Goal: Task Accomplishment & Management: Complete application form

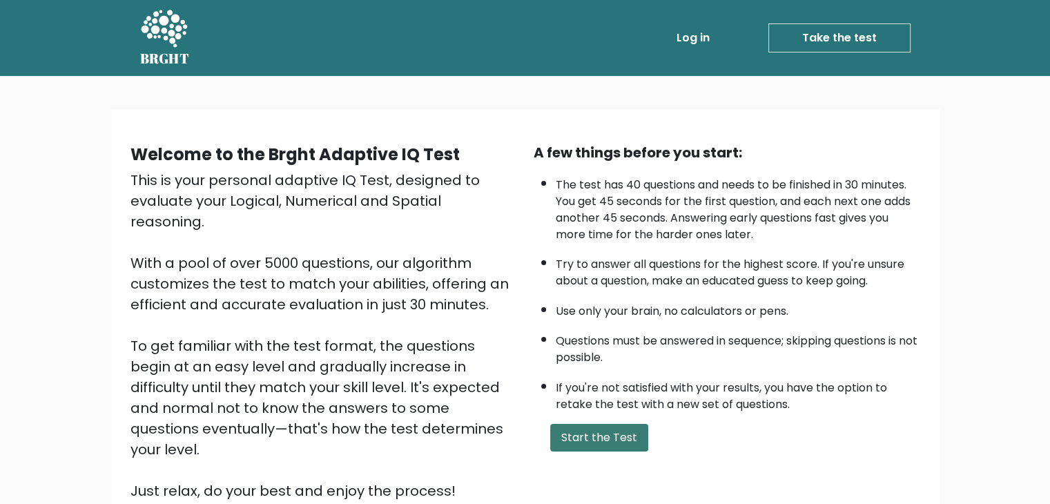
click at [610, 440] on button "Start the Test" at bounding box center [599, 438] width 98 height 28
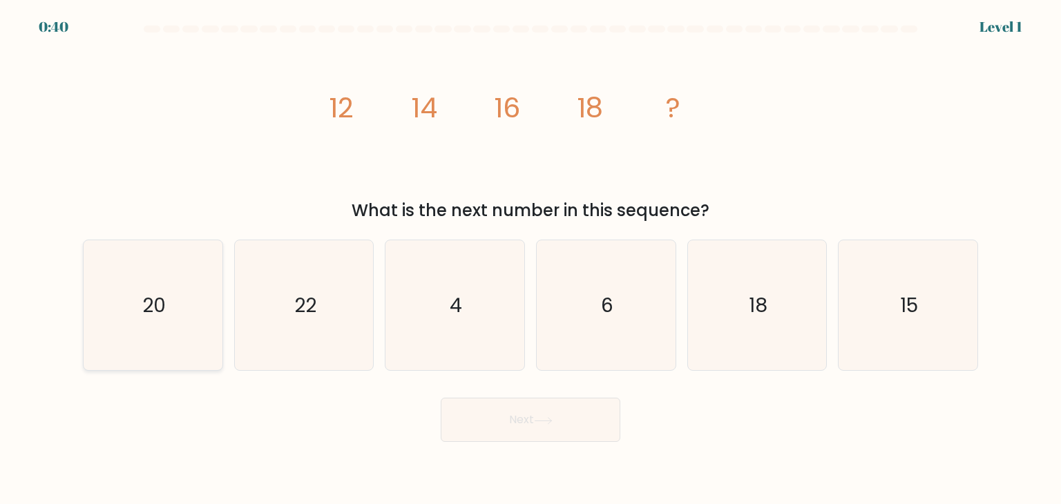
click at [168, 318] on icon "20" at bounding box center [153, 305] width 130 height 130
click at [530, 259] on input "a. 20" at bounding box center [530, 255] width 1 height 7
radio input "true"
click at [505, 432] on button "Next" at bounding box center [531, 420] width 180 height 44
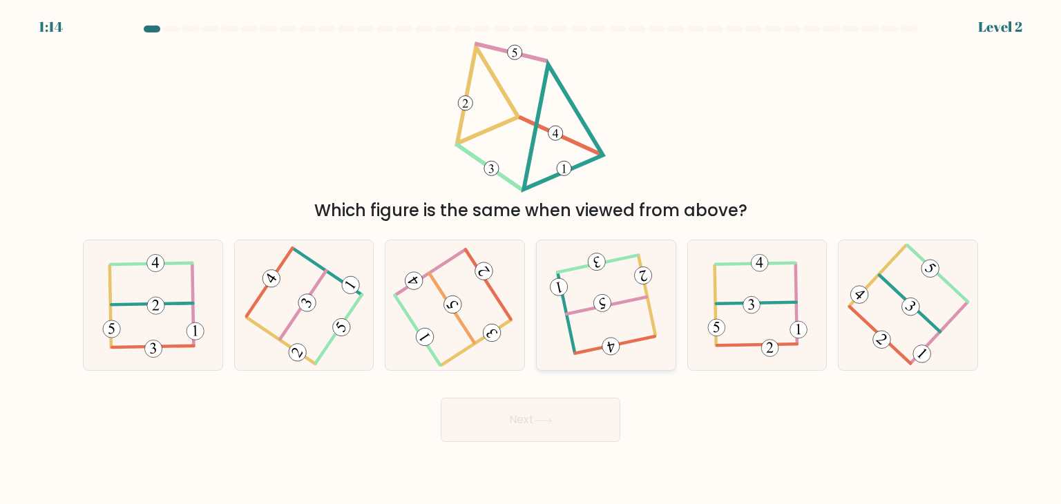
click at [632, 322] on icon at bounding box center [606, 305] width 102 height 104
click at [531, 259] on input "d." at bounding box center [530, 255] width 1 height 7
radio input "true"
click at [525, 432] on button "Next" at bounding box center [531, 420] width 180 height 44
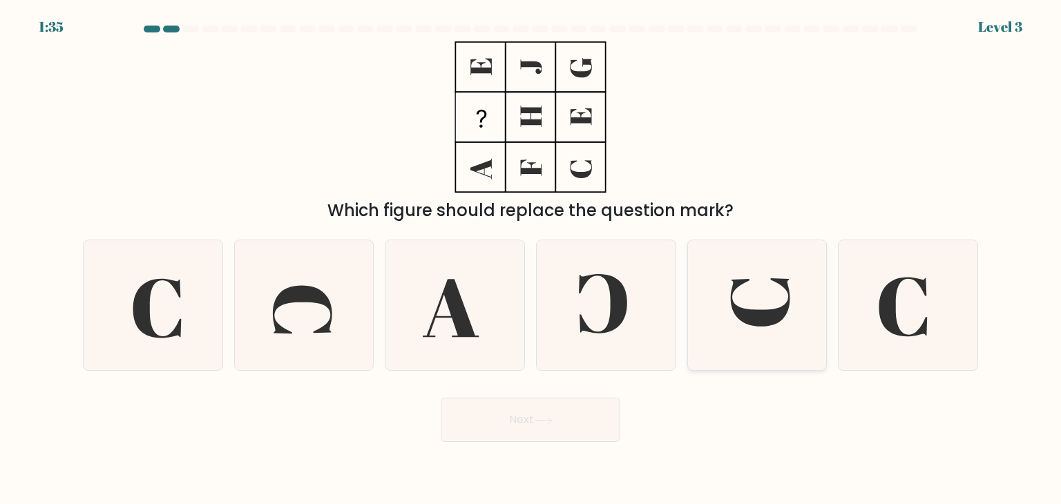
click at [764, 296] on icon at bounding box center [757, 305] width 130 height 130
click at [531, 259] on input "e." at bounding box center [530, 255] width 1 height 7
radio input "true"
click at [540, 426] on button "Next" at bounding box center [531, 420] width 180 height 44
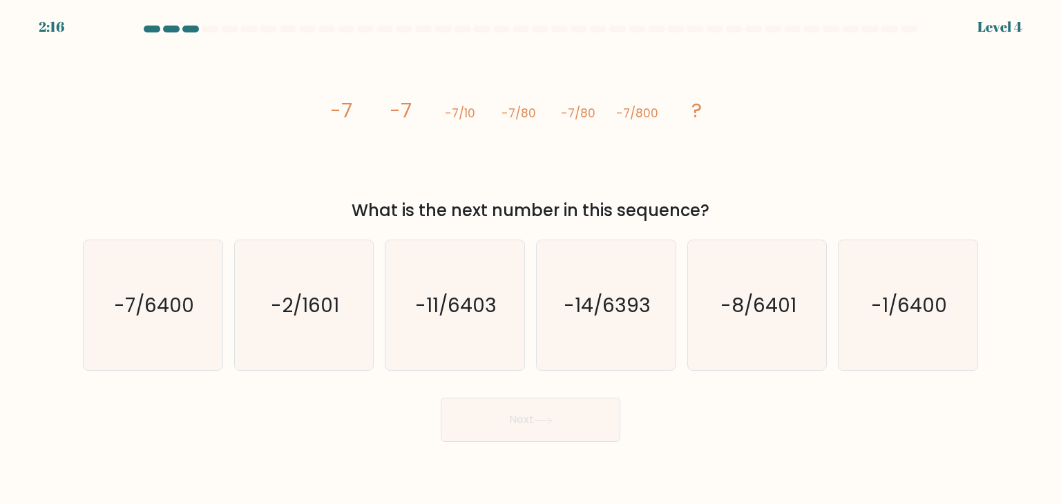
drag, startPoint x: 356, startPoint y: 216, endPoint x: 691, endPoint y: 204, distance: 334.4
click at [691, 204] on div "What is the next number in this sequence?" at bounding box center [530, 210] width 878 height 25
click at [705, 203] on div "What is the next number in this sequence?" at bounding box center [530, 210] width 878 height 25
click at [185, 331] on icon "-7/6400" at bounding box center [153, 305] width 130 height 130
click at [530, 259] on input "a. -7/6400" at bounding box center [530, 255] width 1 height 7
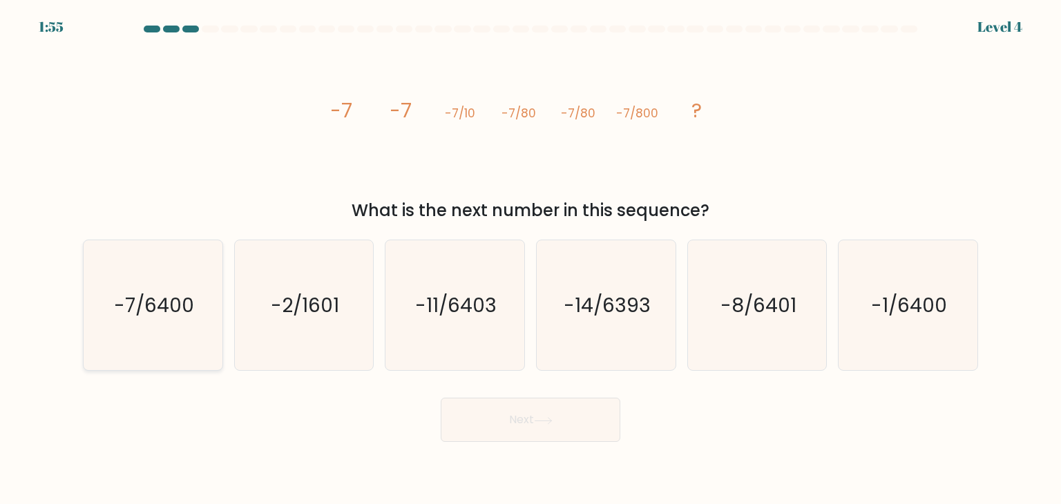
radio input "true"
click at [539, 435] on button "Next" at bounding box center [531, 420] width 180 height 44
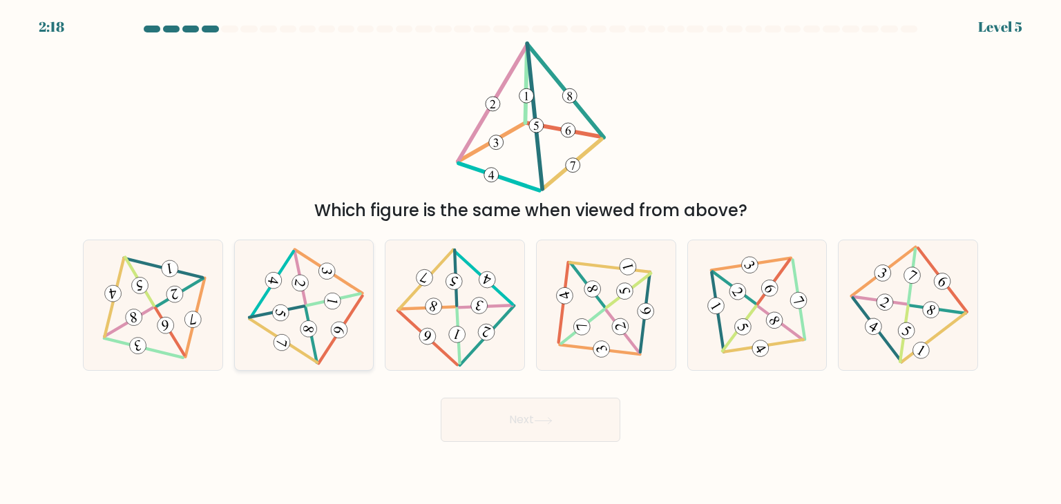
click at [298, 318] on icon at bounding box center [304, 305] width 106 height 104
click at [530, 259] on input "b." at bounding box center [530, 255] width 1 height 7
radio input "true"
click at [520, 431] on button "Next" at bounding box center [531, 420] width 180 height 44
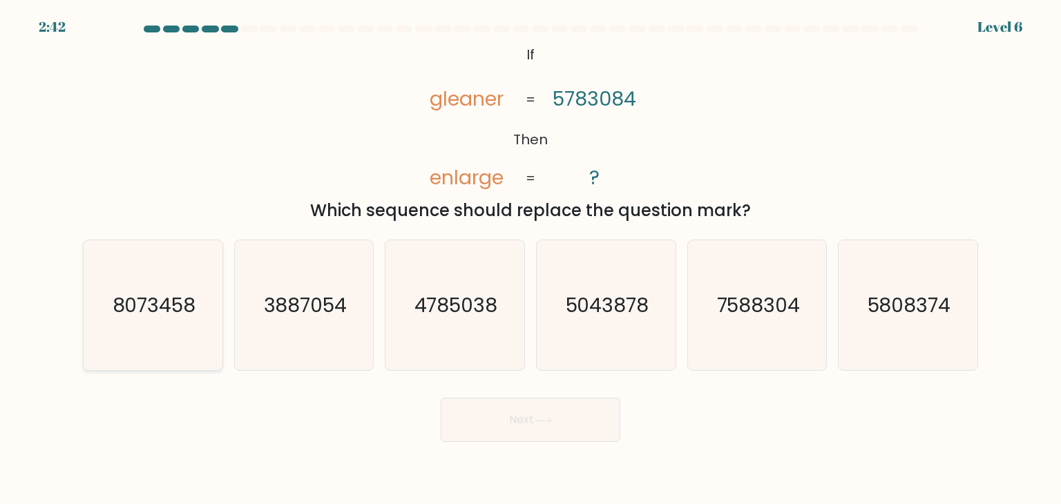
click at [160, 340] on icon "8073458" at bounding box center [153, 305] width 130 height 130
click at [530, 259] on input "a. 8073458" at bounding box center [530, 255] width 1 height 7
radio input "true"
click at [547, 427] on button "Next" at bounding box center [531, 420] width 180 height 44
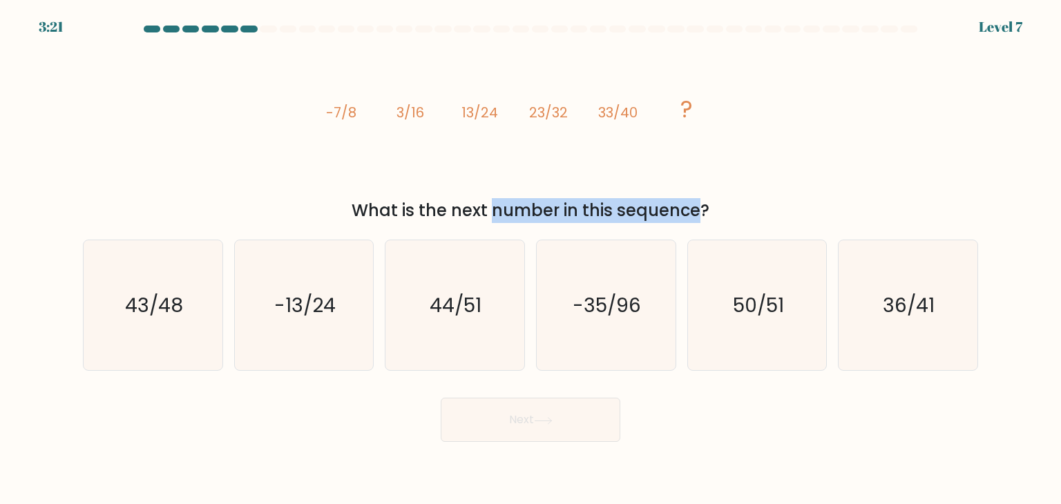
drag, startPoint x: 394, startPoint y: 215, endPoint x: 575, endPoint y: 215, distance: 180.9
click at [575, 215] on div "What is the next number in this sequence?" at bounding box center [530, 210] width 878 height 25
click at [152, 340] on icon "43/48" at bounding box center [153, 305] width 130 height 130
click at [530, 259] on input "a. 43/48" at bounding box center [530, 255] width 1 height 7
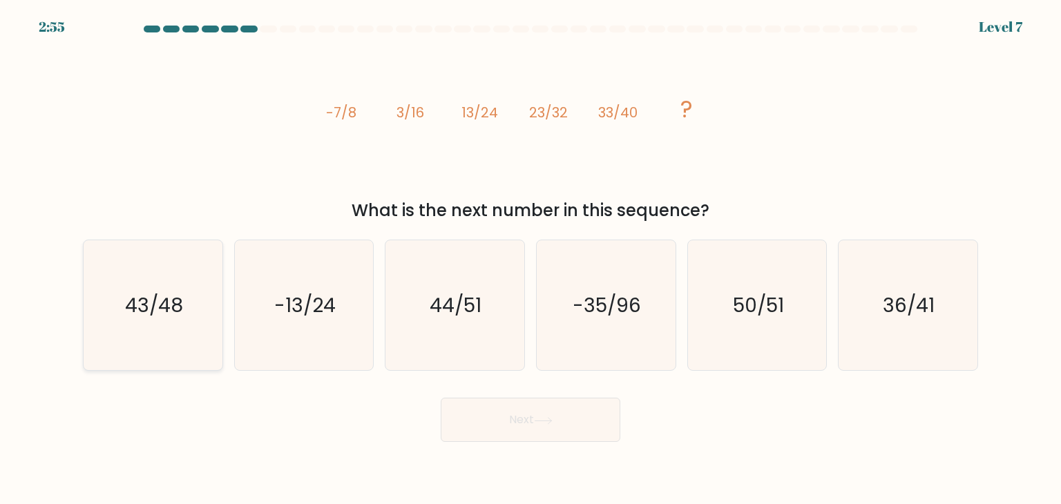
radio input "true"
click at [581, 413] on button "Next" at bounding box center [531, 420] width 180 height 44
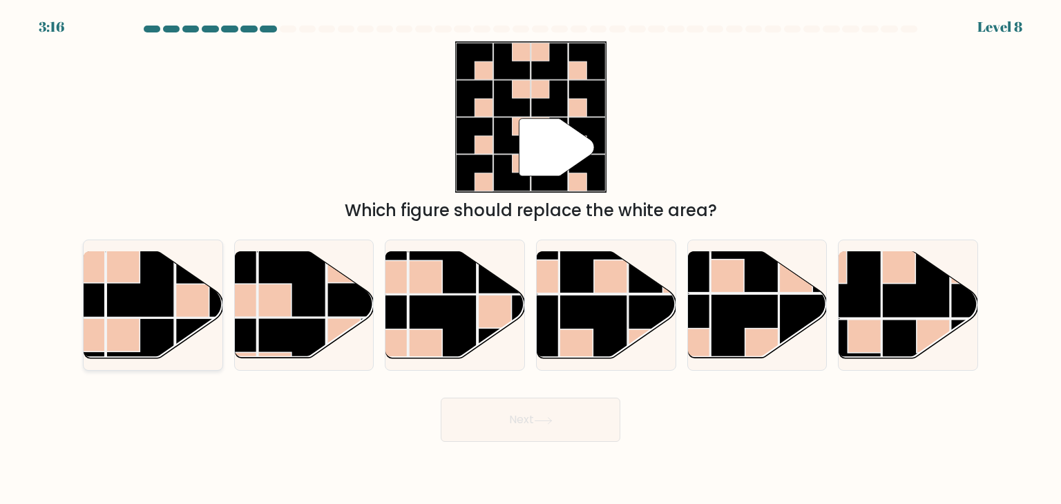
click at [153, 337] on rect at bounding box center [140, 352] width 68 height 68
click at [530, 259] on input "a." at bounding box center [530, 255] width 1 height 7
radio input "true"
click at [530, 423] on button "Next" at bounding box center [531, 420] width 180 height 44
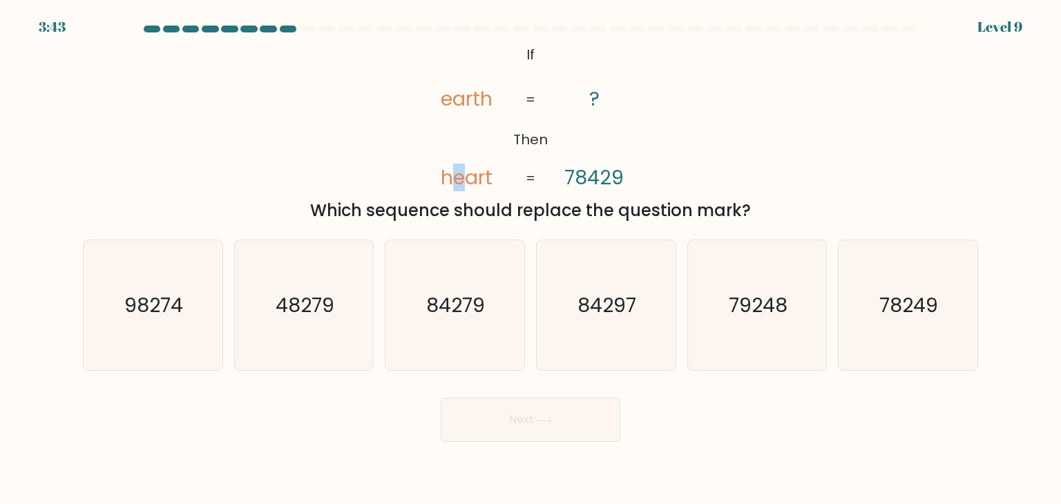
click at [463, 182] on tspan "heart" at bounding box center [467, 178] width 52 height 28
click at [598, 318] on text "84297" at bounding box center [607, 305] width 59 height 28
click at [531, 259] on input "d. 84297" at bounding box center [530, 255] width 1 height 7
radio input "true"
click at [574, 407] on button "Next" at bounding box center [531, 420] width 180 height 44
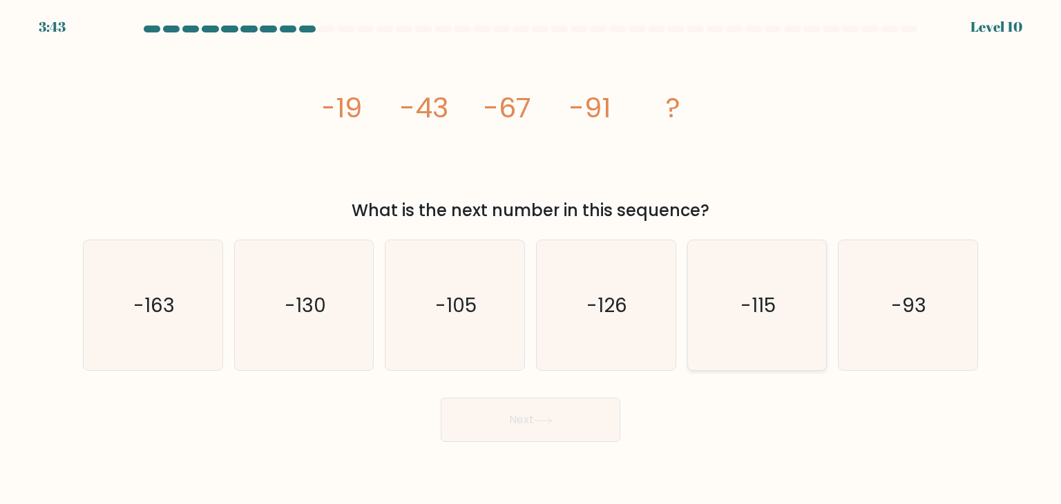
click at [791, 302] on icon "-115" at bounding box center [757, 305] width 130 height 130
click at [531, 259] on input "e. -115" at bounding box center [530, 255] width 1 height 7
radio input "true"
click at [605, 410] on button "Next" at bounding box center [531, 420] width 180 height 44
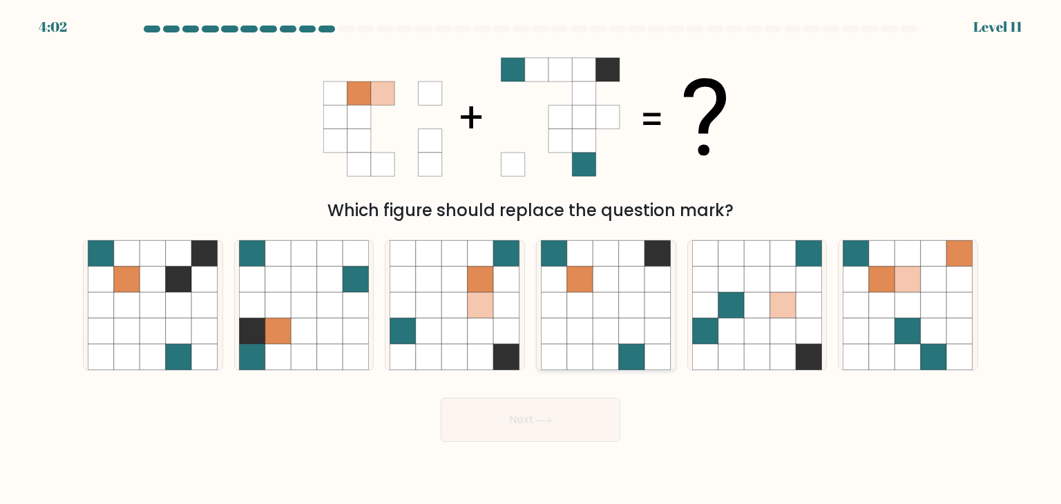
click at [599, 247] on icon at bounding box center [606, 253] width 26 height 26
click at [531, 252] on input "d." at bounding box center [530, 255] width 1 height 7
radio input "true"
click at [514, 335] on icon at bounding box center [507, 331] width 26 height 26
click at [530, 259] on input "c." at bounding box center [530, 255] width 1 height 7
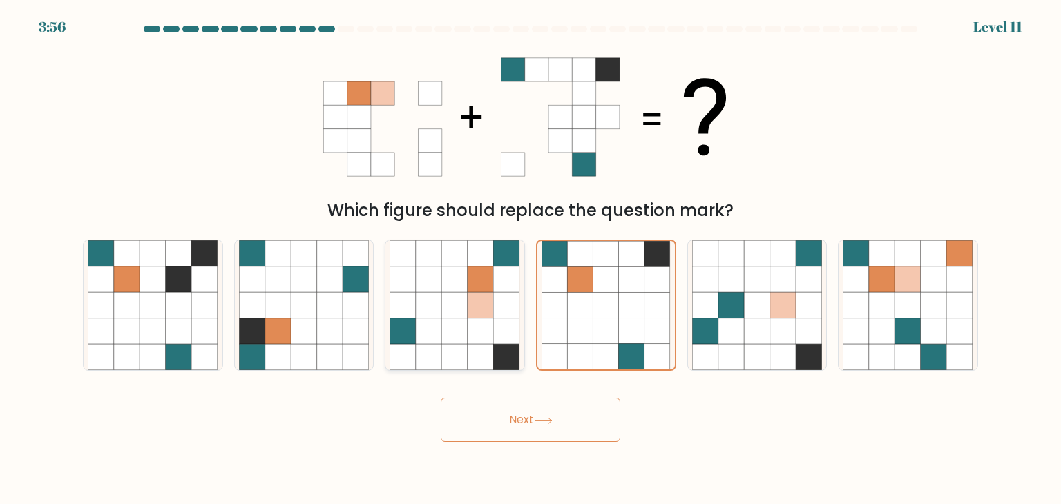
radio input "true"
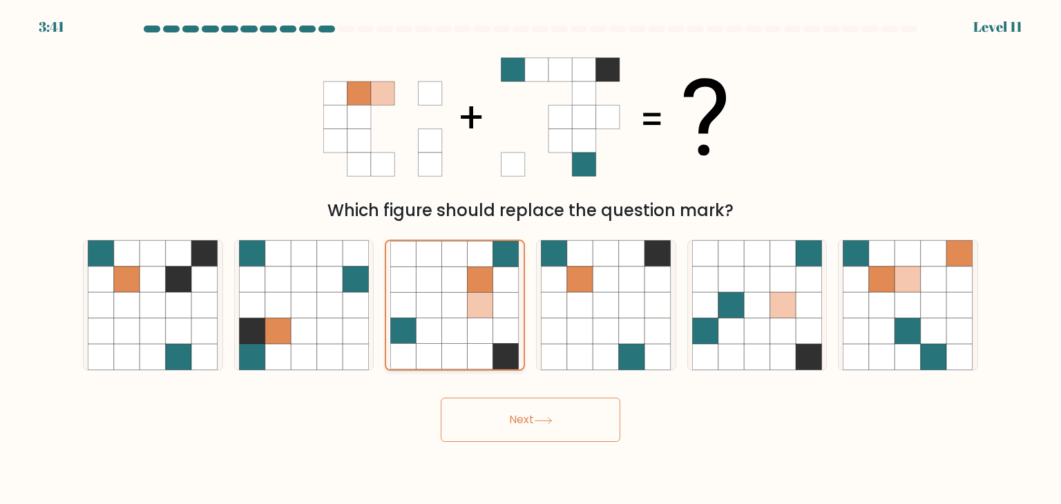
click at [443, 301] on icon at bounding box center [455, 306] width 26 height 26
click at [530, 259] on input "c." at bounding box center [530, 255] width 1 height 7
click at [519, 419] on button "Next" at bounding box center [531, 420] width 180 height 44
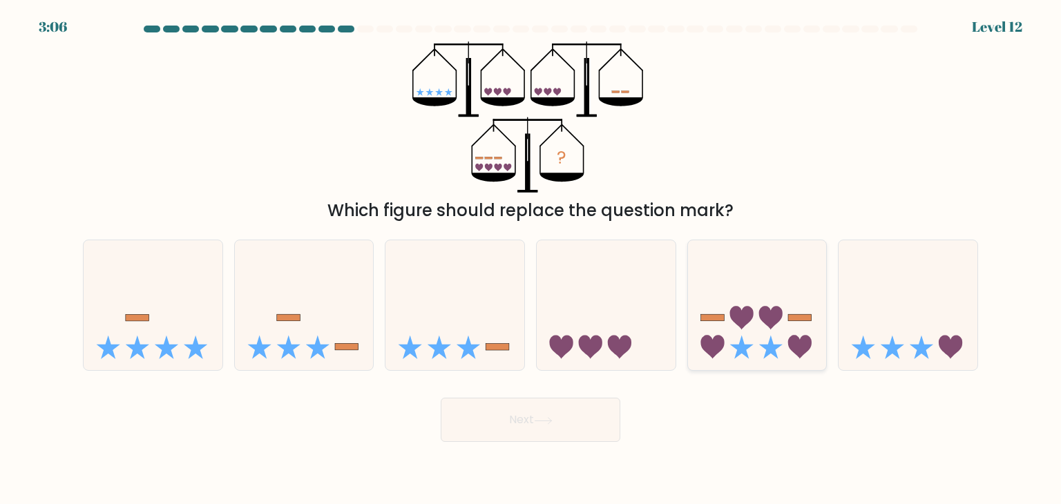
click at [750, 358] on icon at bounding box center [757, 305] width 139 height 115
click at [531, 259] on input "e." at bounding box center [530, 255] width 1 height 7
radio input "true"
click at [531, 426] on button "Next" at bounding box center [531, 420] width 180 height 44
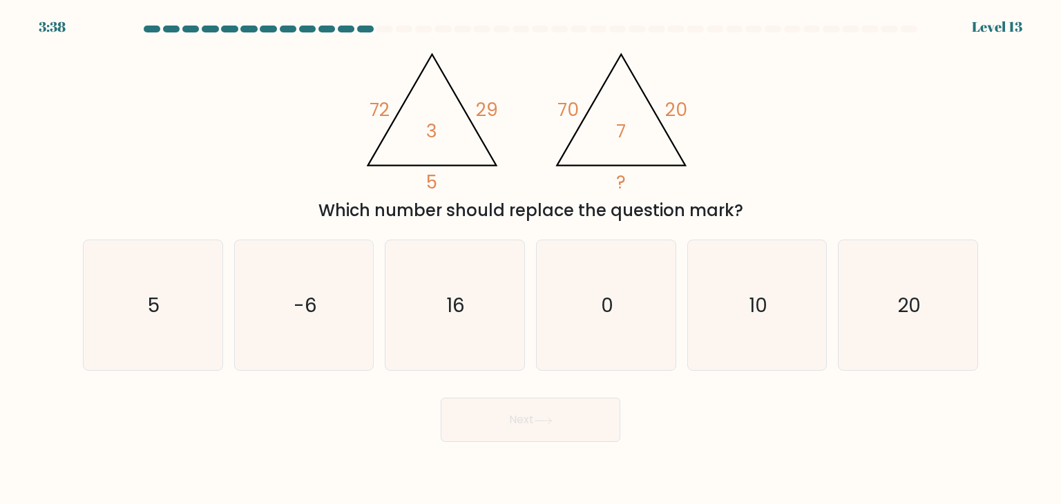
drag, startPoint x: 544, startPoint y: 218, endPoint x: 650, endPoint y: 215, distance: 106.4
click at [650, 215] on div "Which number should replace the question mark?" at bounding box center [530, 210] width 878 height 25
click at [217, 338] on icon "5" at bounding box center [153, 305] width 130 height 130
click at [530, 259] on input "a. 5" at bounding box center [530, 255] width 1 height 7
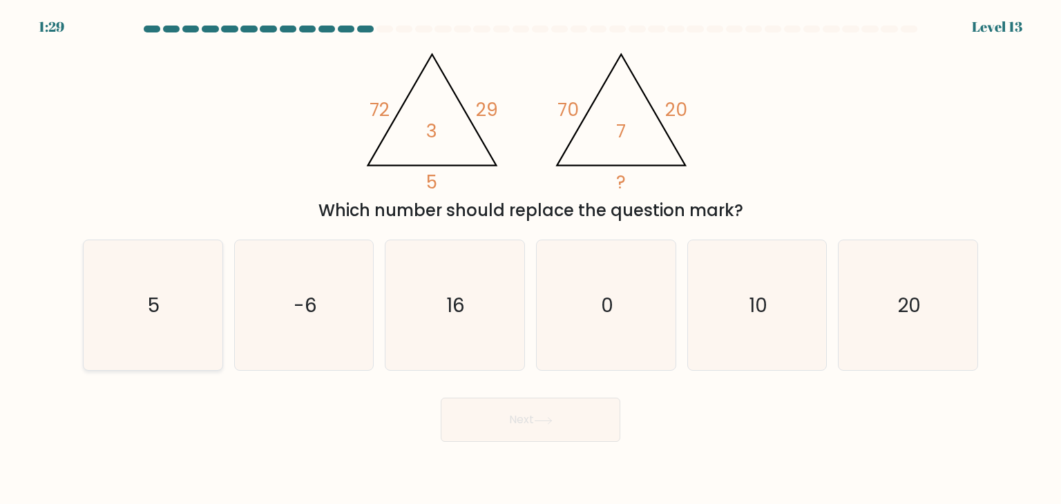
radio input "true"
click at [755, 323] on icon "10" at bounding box center [757, 305] width 130 height 130
click at [531, 259] on input "e. 10" at bounding box center [530, 255] width 1 height 7
radio input "true"
click at [588, 419] on button "Next" at bounding box center [531, 420] width 180 height 44
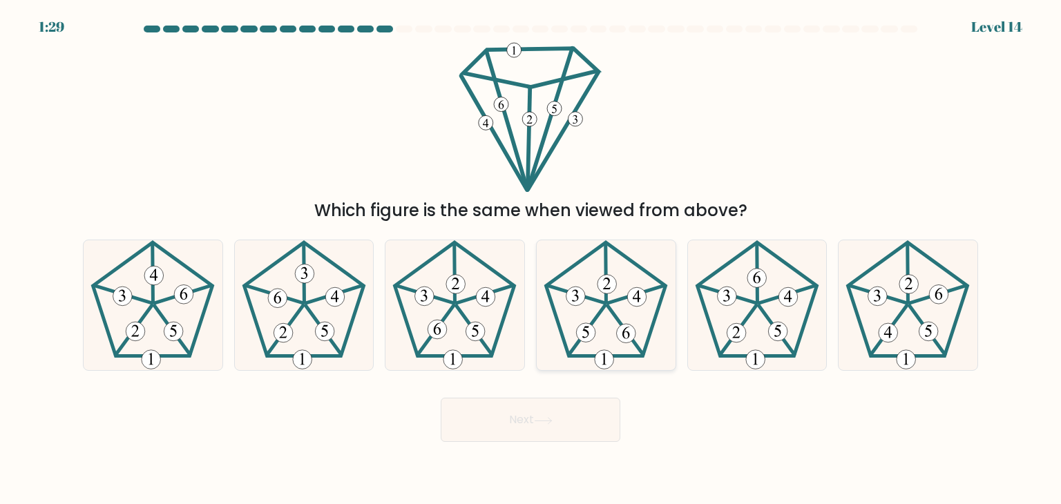
click at [638, 356] on 227 at bounding box center [605, 299] width 119 height 114
click at [531, 259] on input "d." at bounding box center [530, 255] width 1 height 7
radio input "true"
click at [543, 430] on button "Next" at bounding box center [531, 420] width 180 height 44
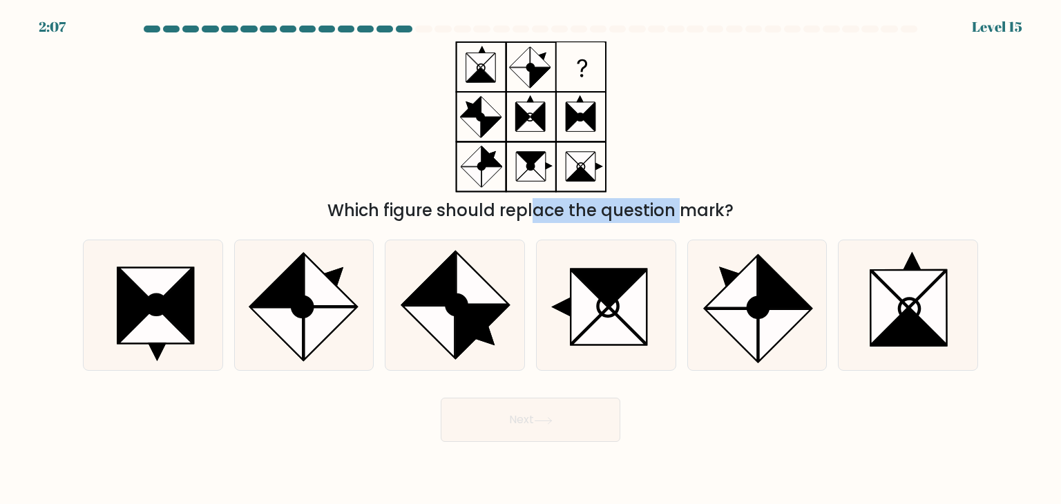
drag, startPoint x: 427, startPoint y: 222, endPoint x: 566, endPoint y: 217, distance: 138.2
click at [565, 217] on div "Which figure should replace the question mark?" at bounding box center [530, 210] width 878 height 25
click at [566, 217] on div "Which figure should replace the question mark?" at bounding box center [530, 210] width 878 height 25
click at [767, 302] on icon at bounding box center [758, 308] width 20 height 20
click at [531, 259] on input "e." at bounding box center [530, 255] width 1 height 7
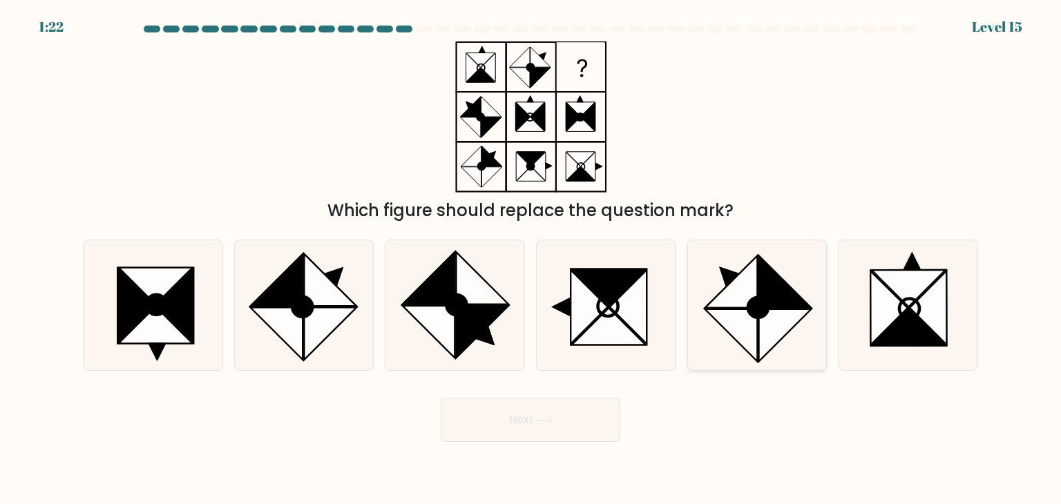
radio input "true"
click at [574, 434] on button "Next" at bounding box center [531, 420] width 180 height 44
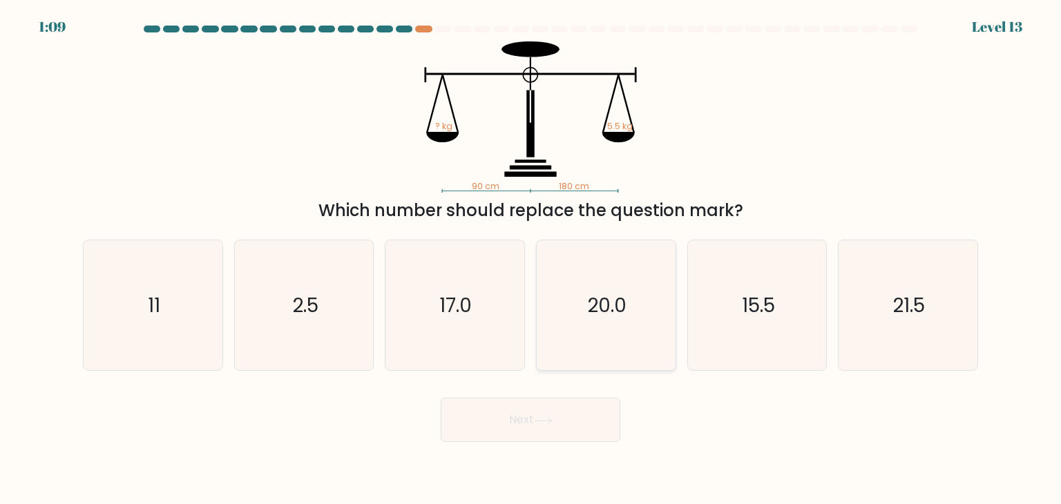
click at [595, 338] on icon "20.0" at bounding box center [606, 305] width 130 height 130
click at [531, 259] on input "d. 20.0" at bounding box center [530, 255] width 1 height 7
radio input "true"
click at [569, 423] on button "Next" at bounding box center [531, 420] width 180 height 44
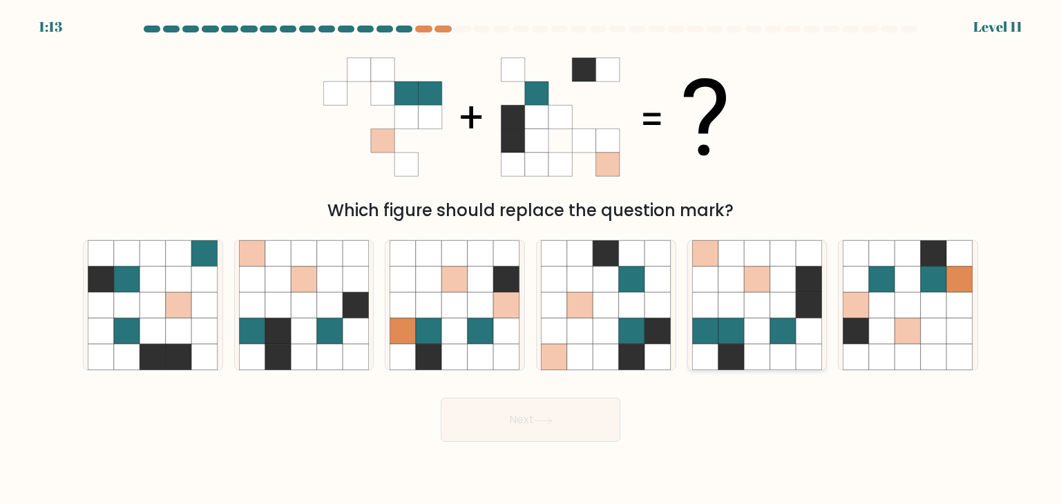
click at [779, 360] on icon at bounding box center [783, 358] width 26 height 26
click at [531, 259] on input "e." at bounding box center [530, 255] width 1 height 7
radio input "true"
click at [550, 430] on button "Next" at bounding box center [531, 420] width 180 height 44
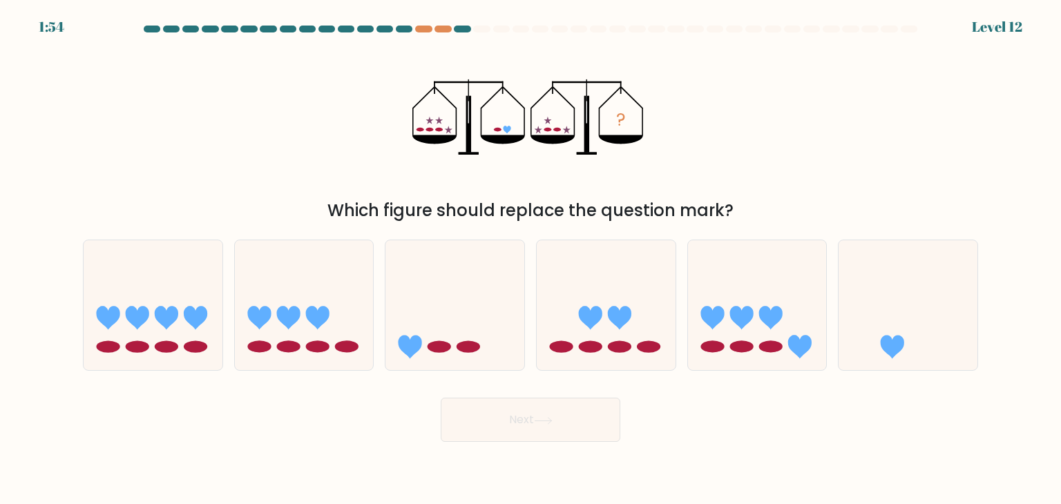
drag, startPoint x: 341, startPoint y: 213, endPoint x: 740, endPoint y: 214, distance: 399.1
click at [740, 214] on div "Which figure should replace the question mark?" at bounding box center [530, 210] width 878 height 25
click at [914, 336] on icon at bounding box center [907, 305] width 139 height 115
click at [531, 259] on input "f." at bounding box center [530, 255] width 1 height 7
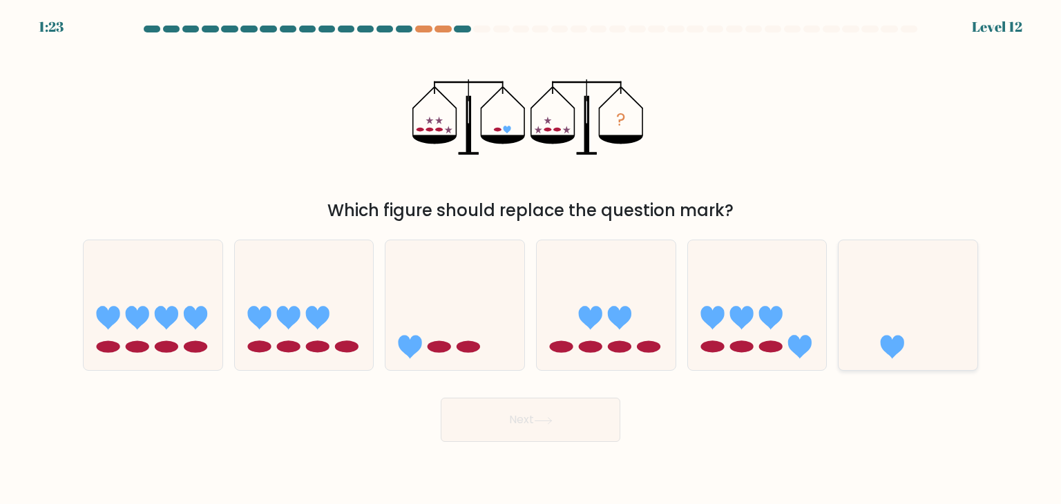
radio input "true"
click at [568, 417] on button "Next" at bounding box center [531, 420] width 180 height 44
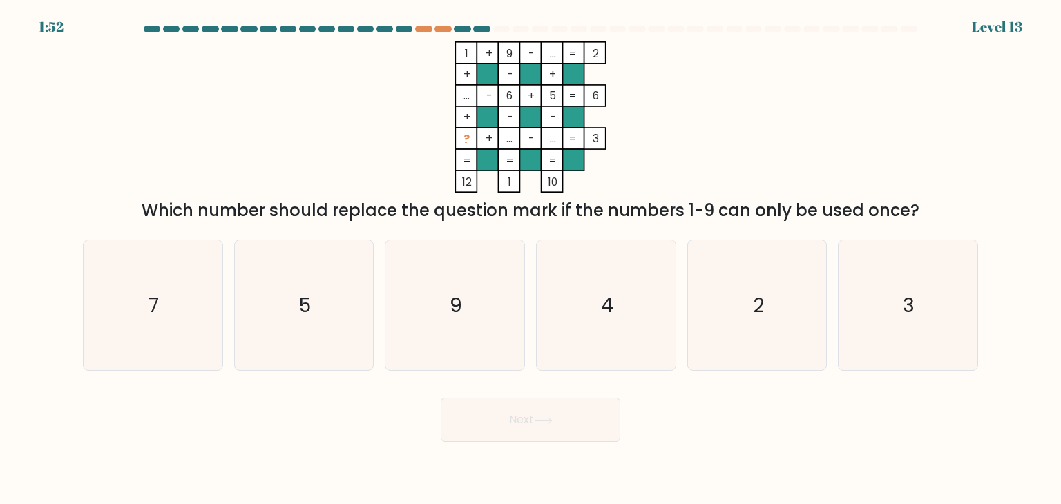
drag, startPoint x: 303, startPoint y: 205, endPoint x: 797, endPoint y: 200, distance: 493.8
click at [785, 189] on div "1 + 9 - ... 2 + - + ... - 6 + 5 6 + - - ? + ... - ... = 3 = = = = 12 1 10 = Whi…" at bounding box center [531, 132] width 912 height 182
click at [802, 209] on div "Which number should replace the question mark if the numbers 1-9 can only be us…" at bounding box center [530, 210] width 878 height 25
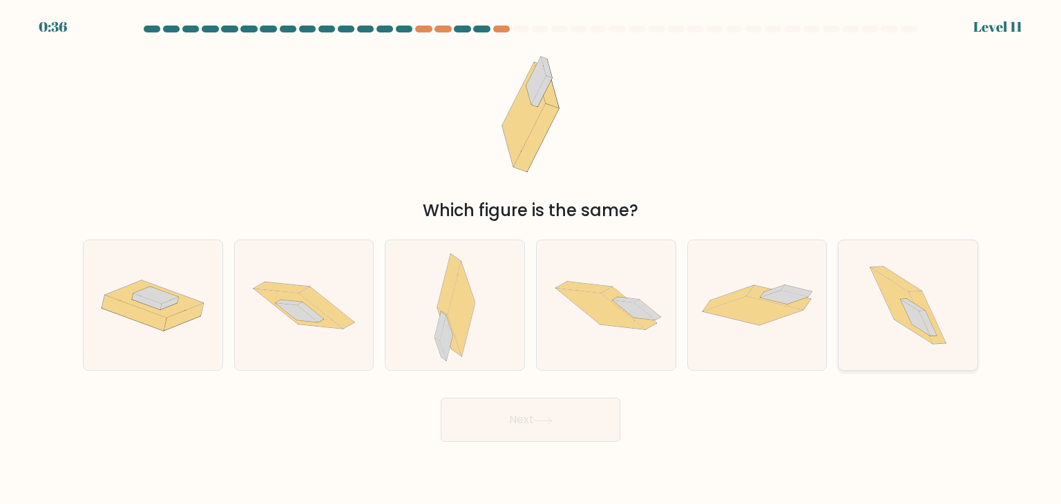
click at [873, 332] on icon at bounding box center [907, 305] width 115 height 130
click at [531, 259] on input "f." at bounding box center [530, 255] width 1 height 7
radio input "true"
click at [528, 421] on button "Next" at bounding box center [531, 420] width 180 height 44
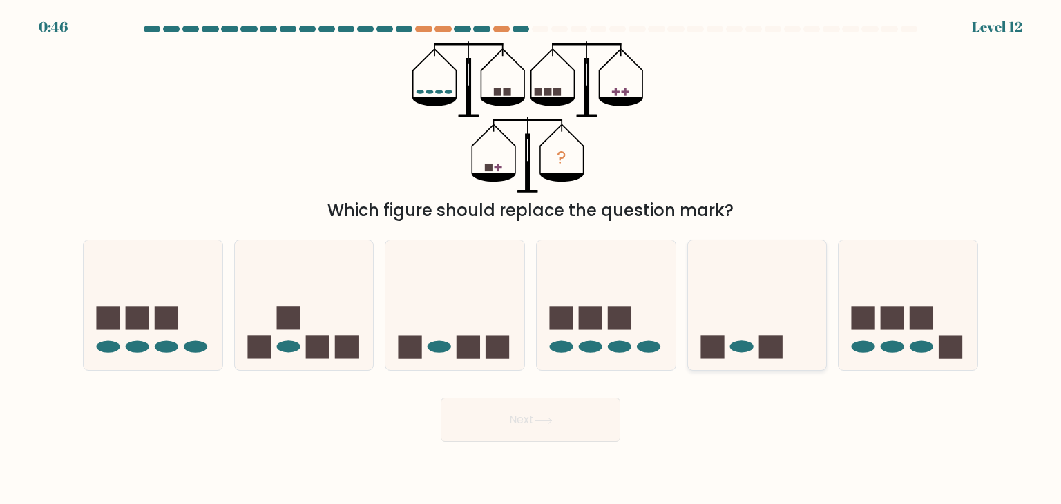
click at [762, 349] on rect at bounding box center [770, 347] width 23 height 23
click at [531, 259] on input "e." at bounding box center [530, 255] width 1 height 7
radio input "true"
click at [533, 425] on button "Next" at bounding box center [531, 420] width 180 height 44
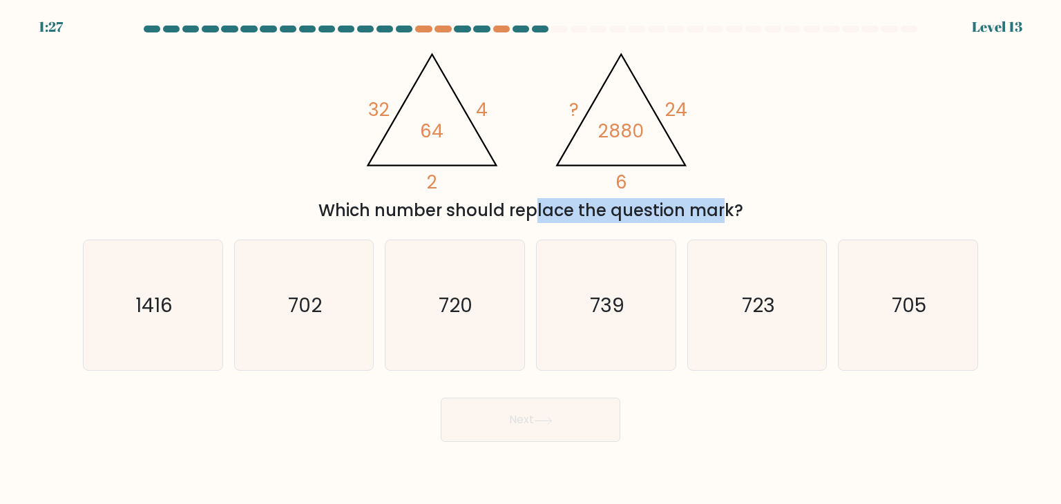
drag, startPoint x: 416, startPoint y: 217, endPoint x: 602, endPoint y: 218, distance: 185.8
click at [601, 218] on div "Which number should replace the question mark?" at bounding box center [530, 210] width 878 height 25
click at [602, 218] on div "Which number should replace the question mark?" at bounding box center [530, 210] width 878 height 25
click at [450, 328] on icon "720" at bounding box center [454, 305] width 130 height 130
click at [530, 259] on input "c. 720" at bounding box center [530, 255] width 1 height 7
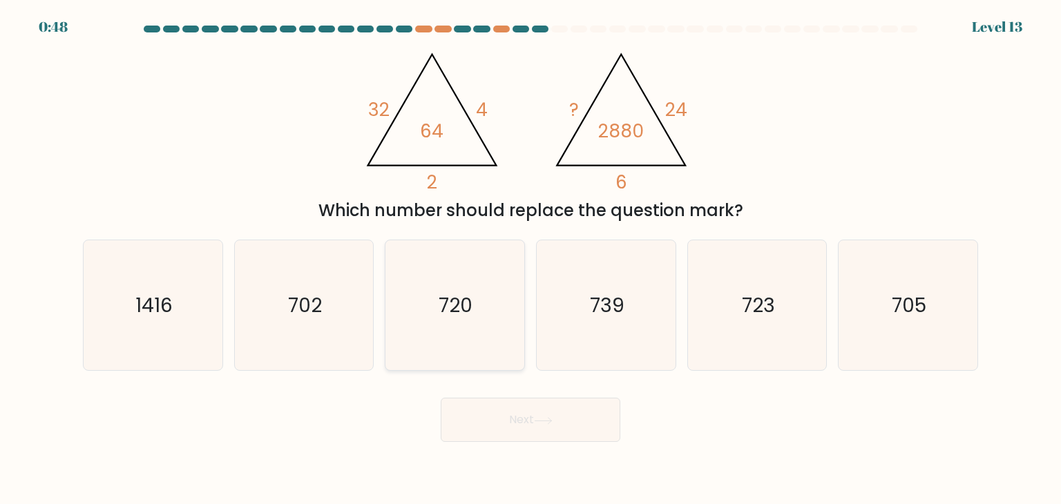
radio input "true"
click at [504, 440] on button "Next" at bounding box center [531, 420] width 180 height 44
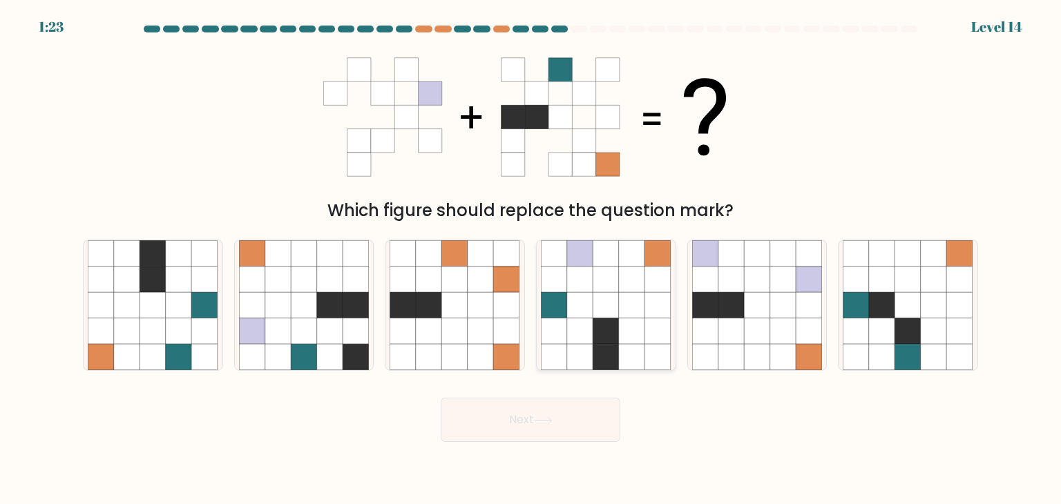
click at [553, 337] on icon at bounding box center [554, 331] width 26 height 26
click at [531, 259] on input "d." at bounding box center [530, 255] width 1 height 7
radio input "true"
click at [553, 393] on div "Next" at bounding box center [531, 414] width 912 height 55
click at [551, 417] on icon at bounding box center [543, 421] width 19 height 8
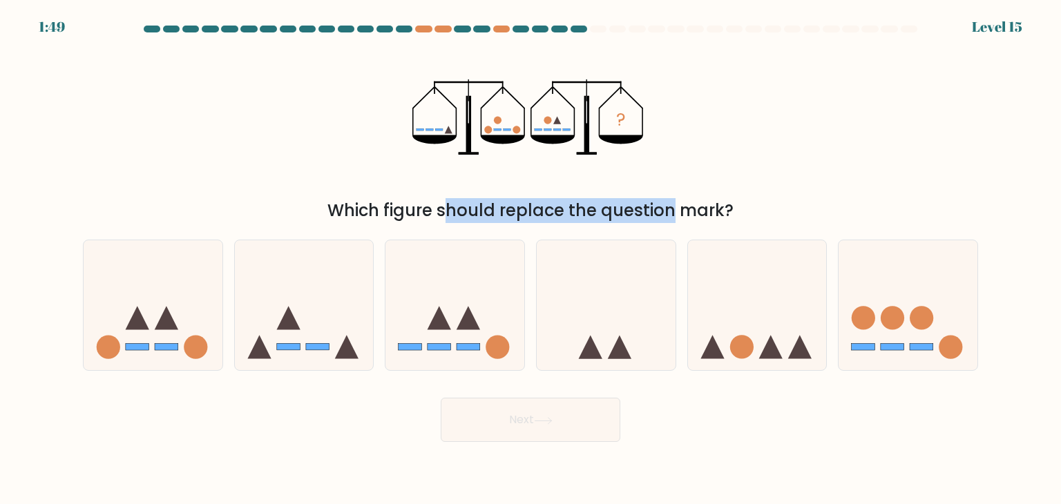
drag, startPoint x: 346, startPoint y: 214, endPoint x: 565, endPoint y: 200, distance: 219.3
click at [563, 200] on div "Which figure should replace the question mark?" at bounding box center [530, 210] width 878 height 25
click at [565, 200] on div "Which figure should replace the question mark?" at bounding box center [530, 210] width 878 height 25
click at [279, 358] on icon at bounding box center [304, 305] width 139 height 115
click at [530, 259] on input "b." at bounding box center [530, 255] width 1 height 7
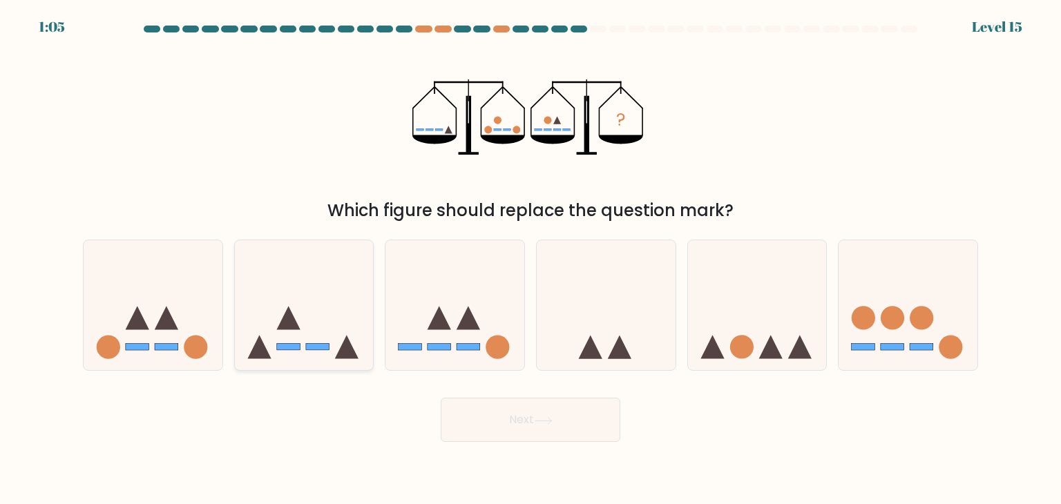
radio input "true"
click at [491, 421] on button "Next" at bounding box center [531, 420] width 180 height 44
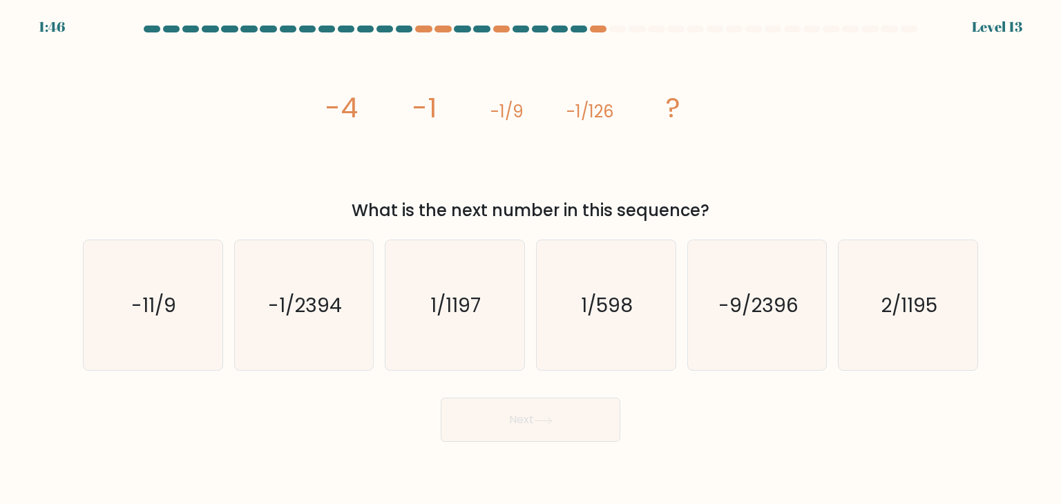
drag, startPoint x: 522, startPoint y: 216, endPoint x: 630, endPoint y: 211, distance: 107.9
click at [630, 211] on div "What is the next number in this sequence?" at bounding box center [530, 210] width 878 height 25
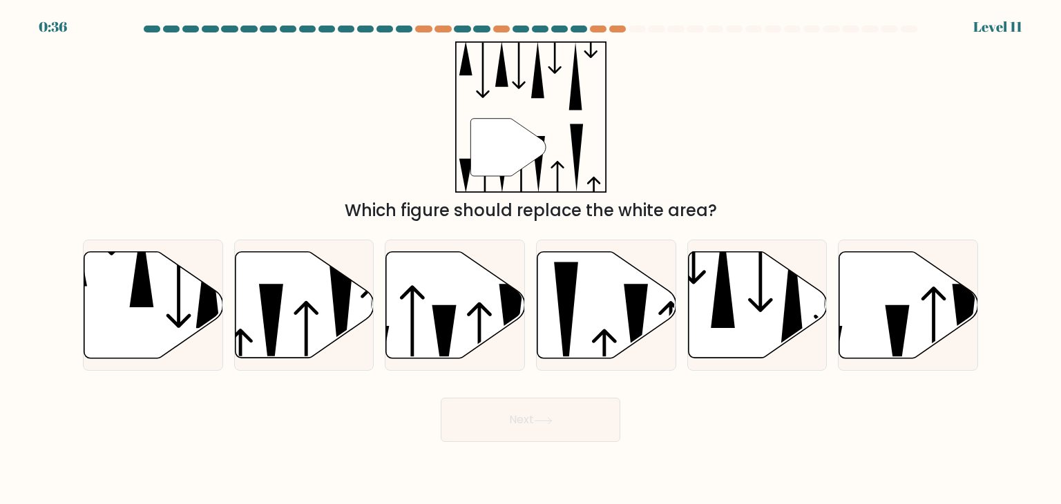
drag, startPoint x: 369, startPoint y: 211, endPoint x: 693, endPoint y: 209, distance: 323.9
click at [684, 209] on div "Which figure should replace the white area?" at bounding box center [530, 210] width 878 height 25
click at [708, 209] on div "Which figure should replace the white area?" at bounding box center [530, 210] width 878 height 25
drag, startPoint x: 357, startPoint y: 206, endPoint x: 717, endPoint y: 208, distance: 360.5
click at [717, 208] on div "Which figure should replace the white area?" at bounding box center [530, 210] width 878 height 25
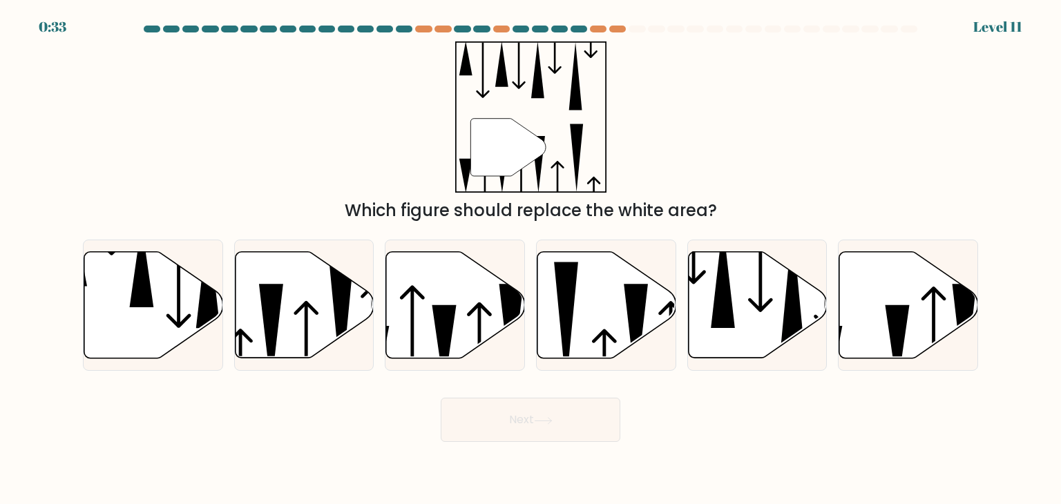
click at [717, 208] on div "Which figure should replace the white area?" at bounding box center [530, 210] width 878 height 25
click at [878, 325] on icon at bounding box center [908, 305] width 139 height 106
click at [531, 259] on input "f." at bounding box center [530, 255] width 1 height 7
radio input "true"
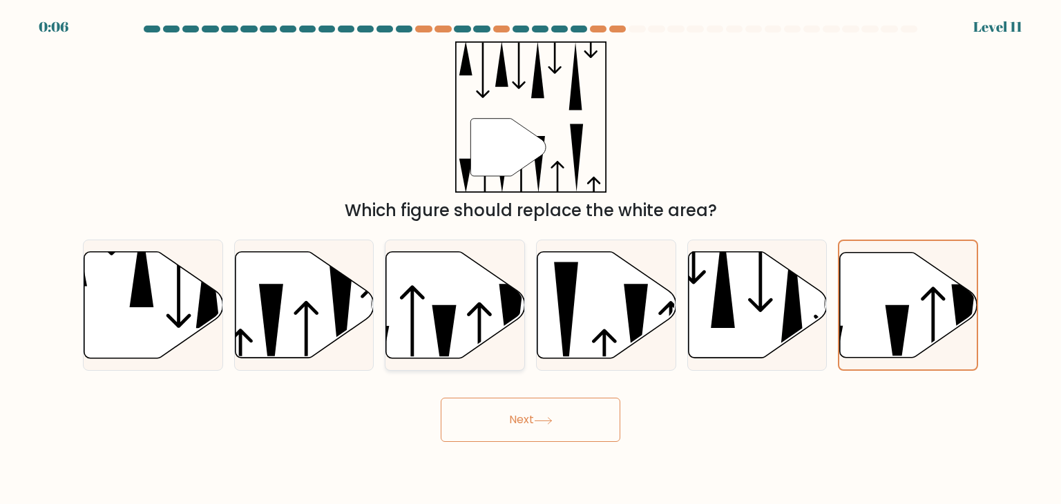
click at [465, 327] on icon at bounding box center [455, 305] width 139 height 106
click at [530, 259] on input "c." at bounding box center [530, 255] width 1 height 7
radio input "true"
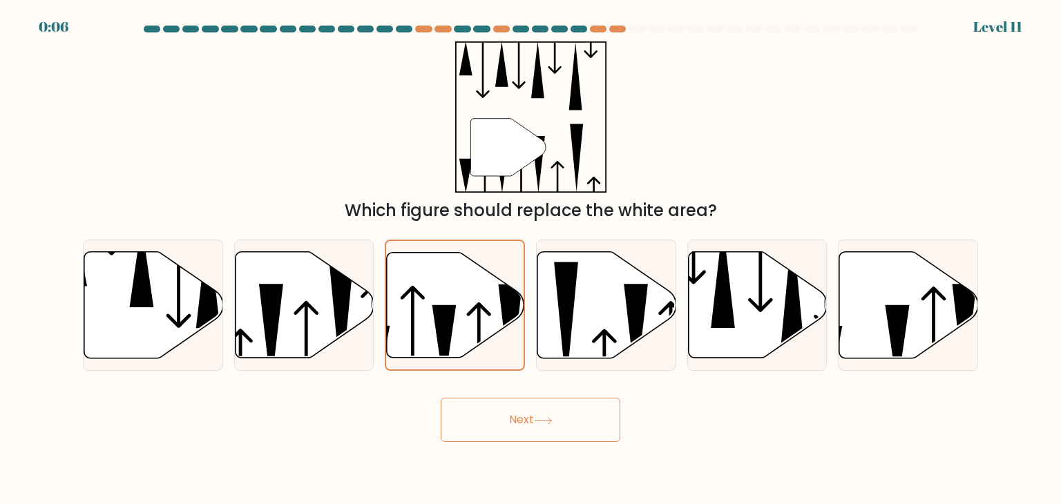
click at [493, 421] on button "Next" at bounding box center [531, 420] width 180 height 44
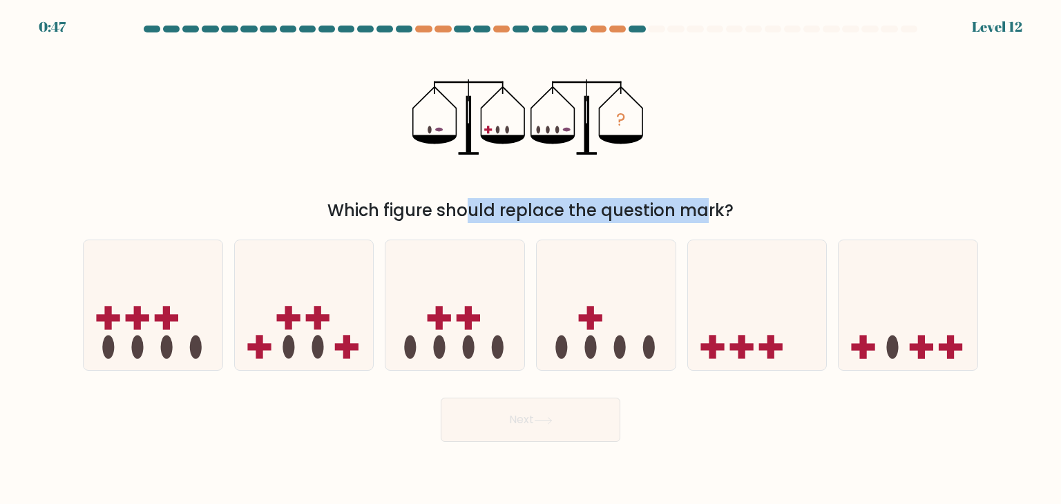
drag, startPoint x: 359, startPoint y: 211, endPoint x: 573, endPoint y: 198, distance: 214.4
click at [573, 198] on div "Which figure should replace the question mark?" at bounding box center [530, 210] width 878 height 25
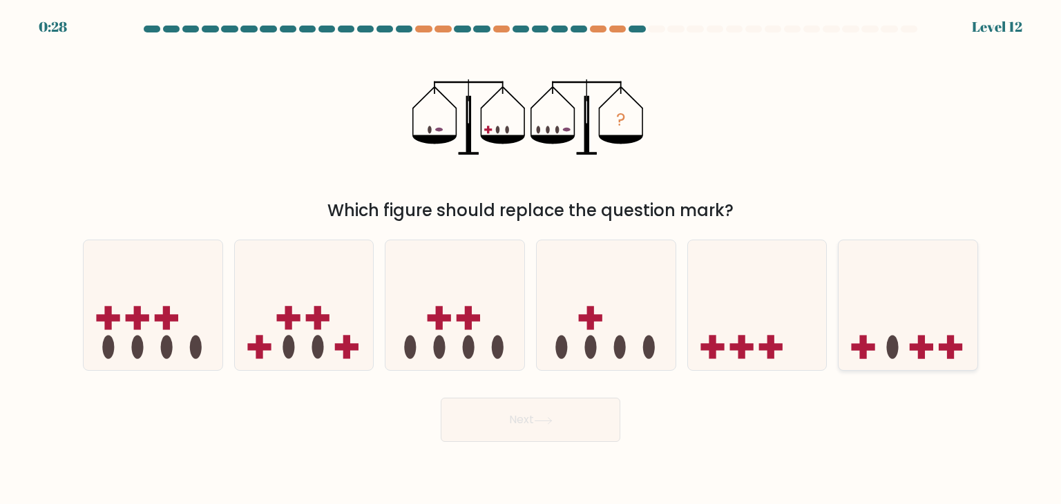
click at [938, 347] on icon at bounding box center [907, 305] width 139 height 115
click at [531, 259] on input "f." at bounding box center [530, 255] width 1 height 7
radio input "true"
click at [545, 412] on button "Next" at bounding box center [531, 420] width 180 height 44
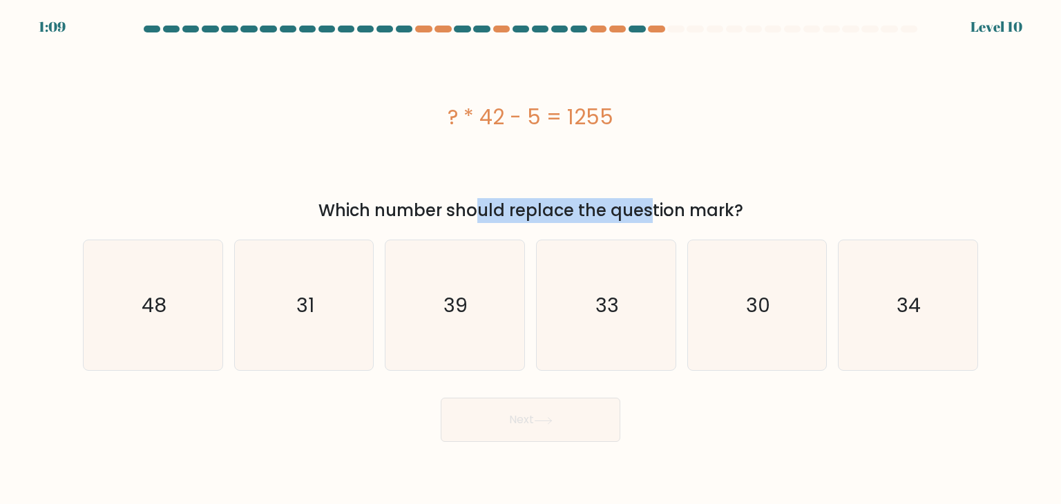
drag, startPoint x: 348, startPoint y: 214, endPoint x: 533, endPoint y: 211, distance: 185.1
click at [533, 211] on div "Which number should replace the question mark?" at bounding box center [530, 210] width 878 height 25
click at [743, 310] on icon "30" at bounding box center [757, 305] width 130 height 130
click at [531, 259] on input "e. 30" at bounding box center [530, 255] width 1 height 7
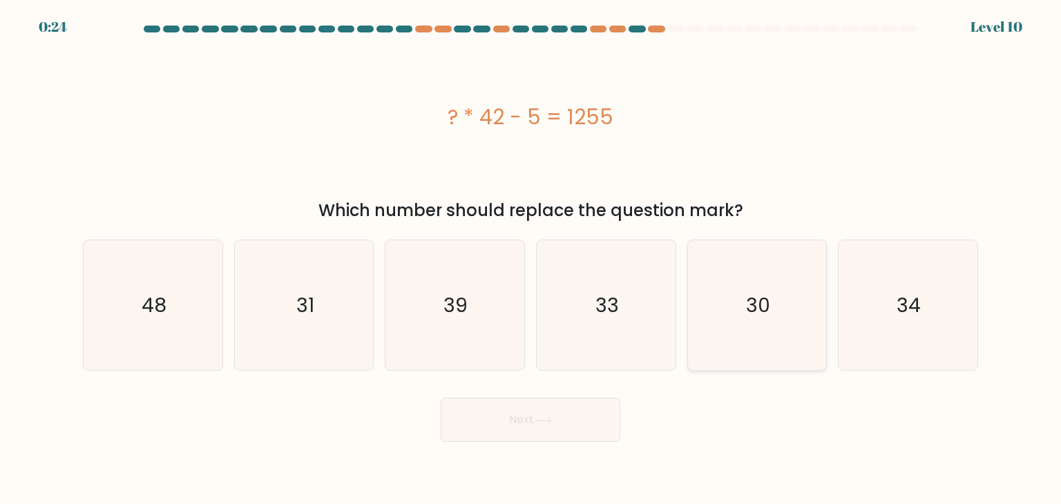
radio input "true"
click at [565, 427] on button "Next" at bounding box center [531, 420] width 180 height 44
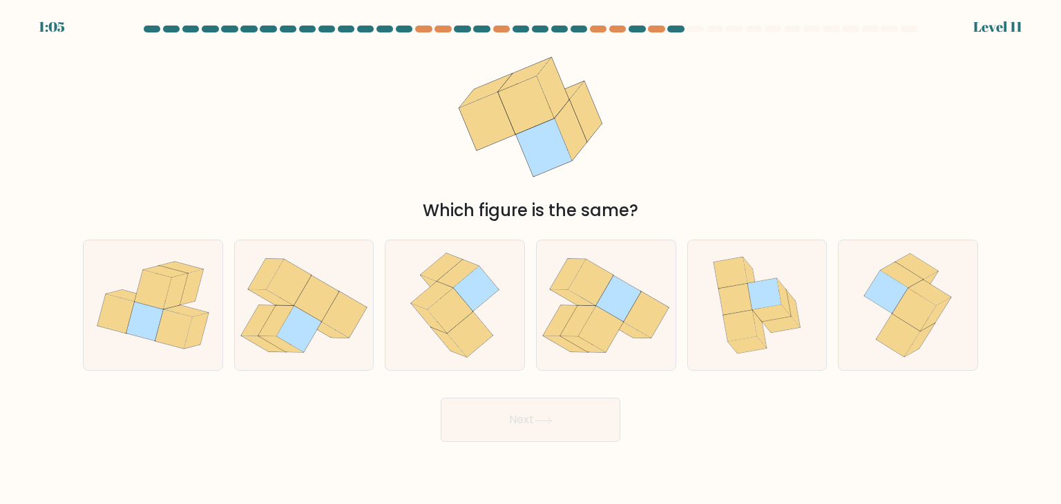
drag, startPoint x: 577, startPoint y: 198, endPoint x: 626, endPoint y: 197, distance: 49.0
click at [626, 198] on div "Which figure is the same?" at bounding box center [530, 210] width 878 height 25
click at [456, 296] on icon at bounding box center [450, 310] width 46 height 45
click at [530, 259] on input "c." at bounding box center [530, 255] width 1 height 7
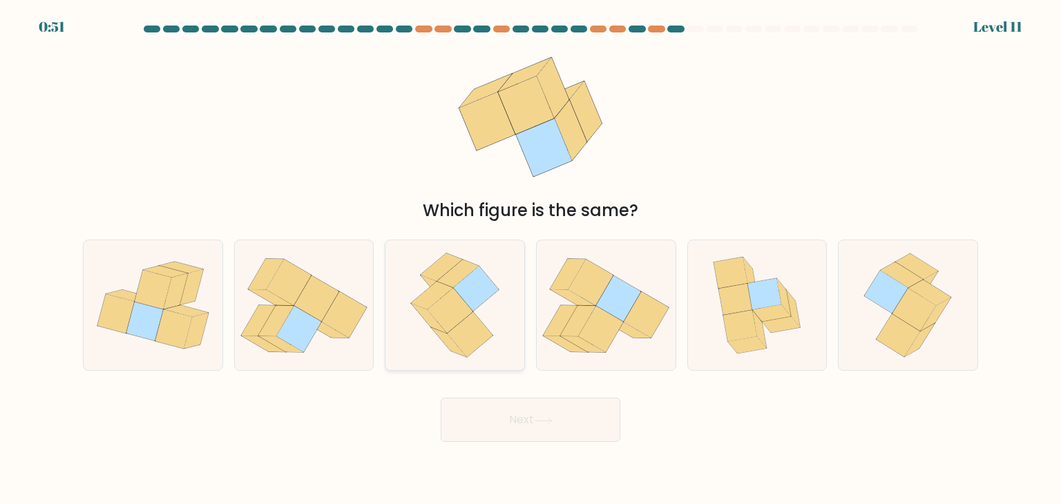
radio input "true"
click at [509, 413] on button "Next" at bounding box center [531, 420] width 180 height 44
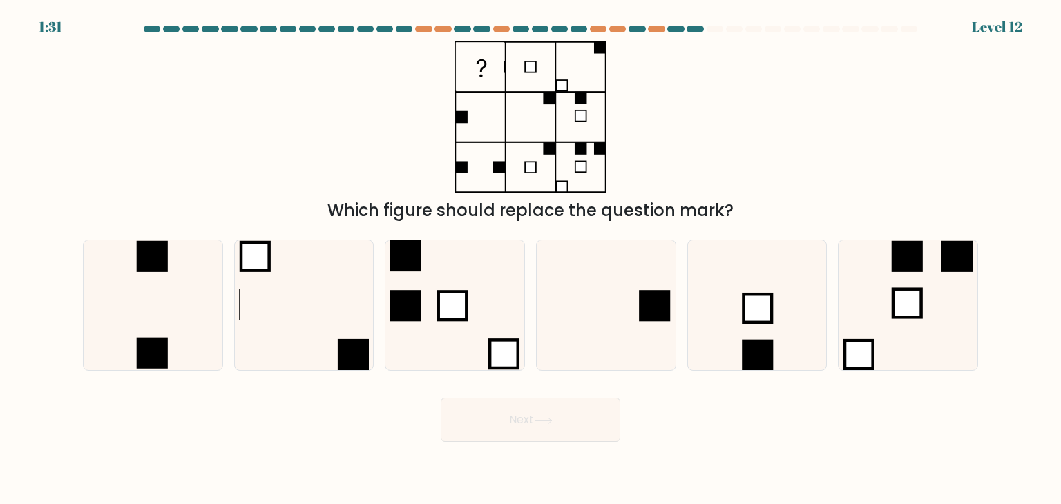
drag, startPoint x: 350, startPoint y: 210, endPoint x: 642, endPoint y: 202, distance: 292.2
click at [635, 202] on div "Which figure should replace the question mark?" at bounding box center [530, 210] width 878 height 25
click at [642, 202] on div "Which figure should replace the question mark?" at bounding box center [530, 210] width 878 height 25
click at [314, 333] on icon at bounding box center [304, 305] width 130 height 130
click at [530, 259] on input "b." at bounding box center [530, 255] width 1 height 7
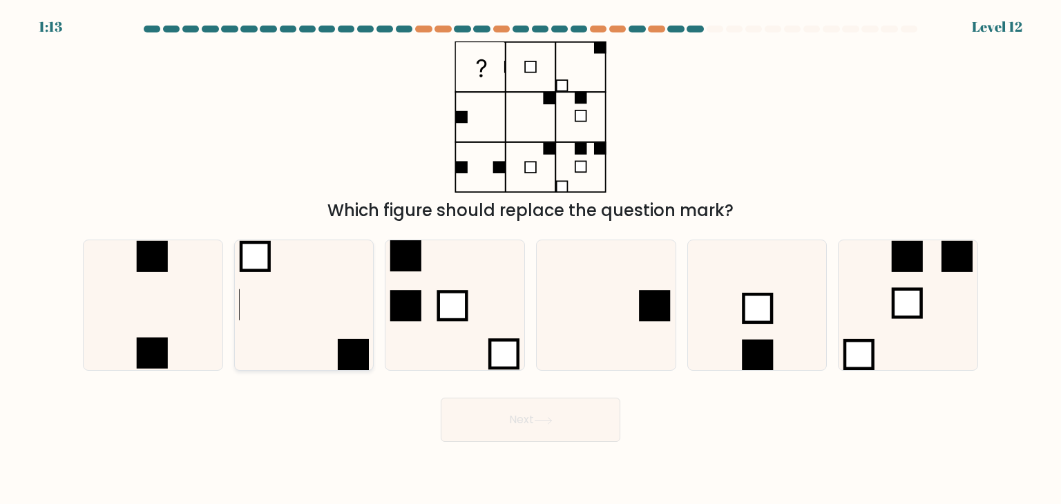
radio input "true"
click at [521, 436] on button "Next" at bounding box center [531, 420] width 180 height 44
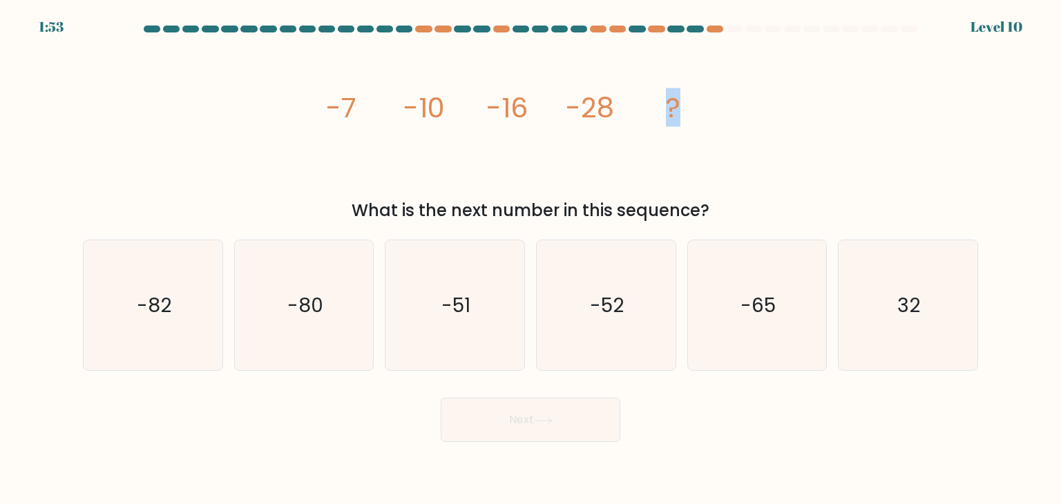
drag, startPoint x: 356, startPoint y: 203, endPoint x: 665, endPoint y: 180, distance: 309.6
click at [664, 178] on div "image/svg+xml -7 -10 -16 -28 ? What is the next number in this sequence?" at bounding box center [531, 132] width 912 height 182
click at [659, 192] on icon "image/svg+xml -7 -10 -16 -28 ?" at bounding box center [530, 116] width 414 height 151
click at [586, 271] on icon "-52" at bounding box center [606, 305] width 130 height 130
click at [531, 259] on input "d. -52" at bounding box center [530, 255] width 1 height 7
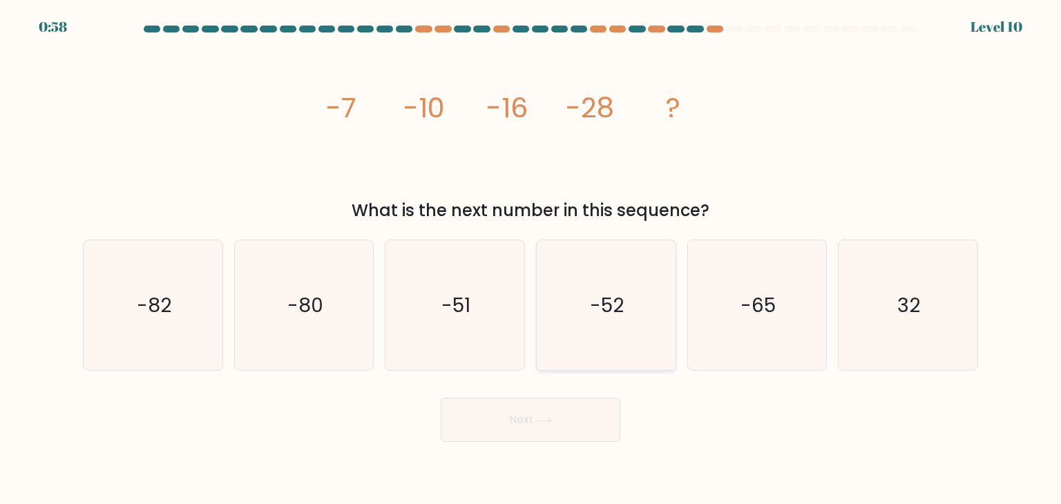
radio input "true"
click at [553, 416] on button "Next" at bounding box center [531, 420] width 180 height 44
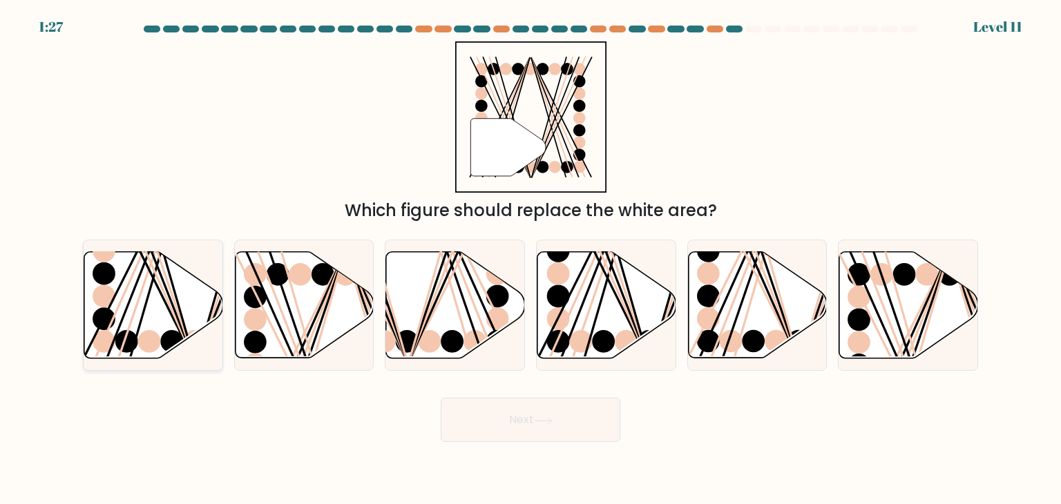
click at [121, 313] on icon at bounding box center [153, 305] width 139 height 106
click at [530, 259] on input "a." at bounding box center [530, 255] width 1 height 7
radio input "true"
click at [475, 408] on button "Next" at bounding box center [531, 420] width 180 height 44
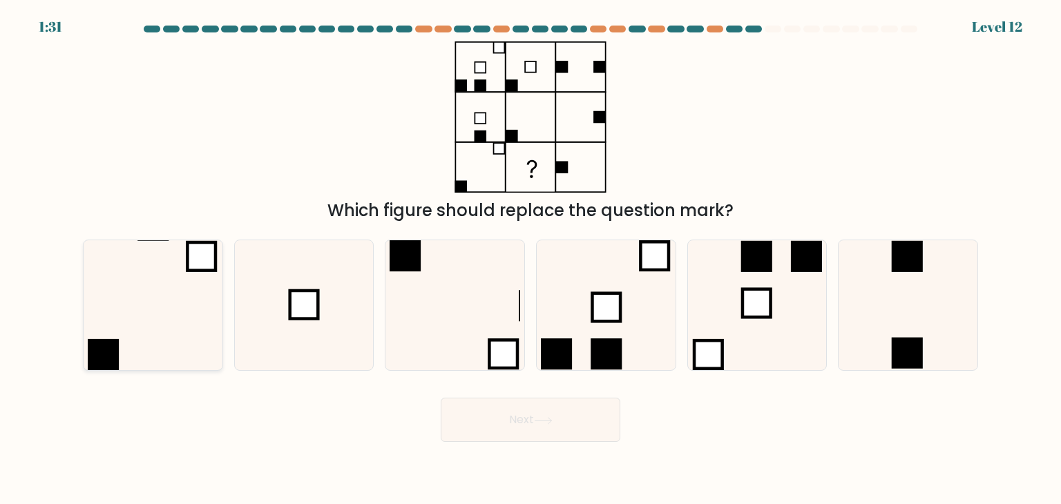
click at [158, 346] on icon at bounding box center [153, 305] width 130 height 130
click at [530, 259] on input "a." at bounding box center [530, 255] width 1 height 7
radio input "true"
click at [574, 419] on button "Next" at bounding box center [531, 420] width 180 height 44
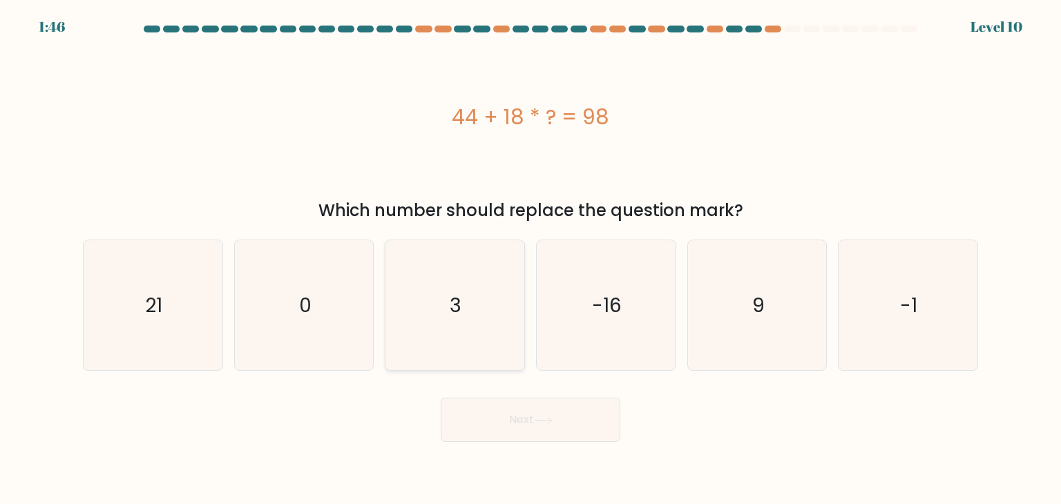
click at [496, 271] on icon "3" at bounding box center [454, 305] width 130 height 130
click at [530, 259] on input "c. 3" at bounding box center [530, 255] width 1 height 7
radio input "true"
click at [462, 425] on button "Next" at bounding box center [531, 420] width 180 height 44
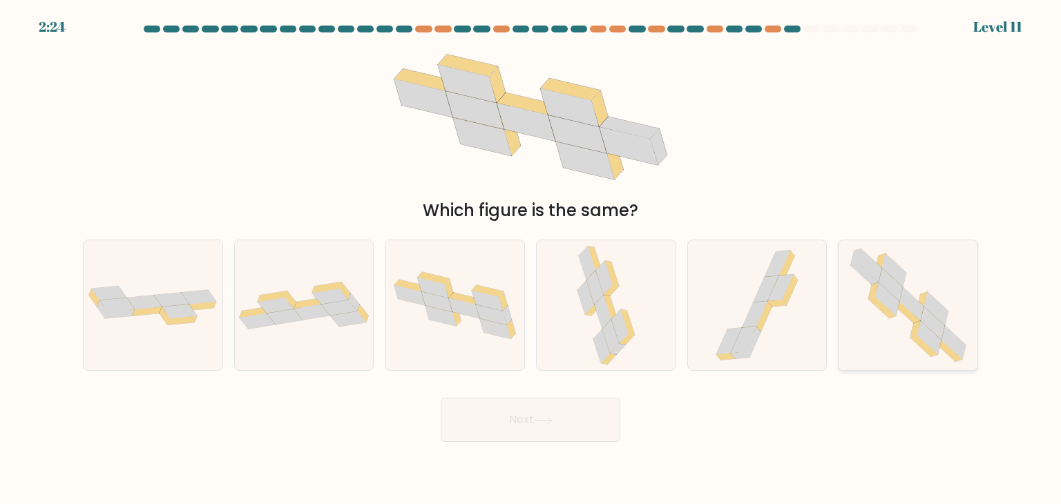
click at [865, 302] on icon at bounding box center [908, 305] width 133 height 130
click at [531, 259] on input "f." at bounding box center [530, 255] width 1 height 7
radio input "true"
click at [591, 434] on button "Next" at bounding box center [531, 420] width 180 height 44
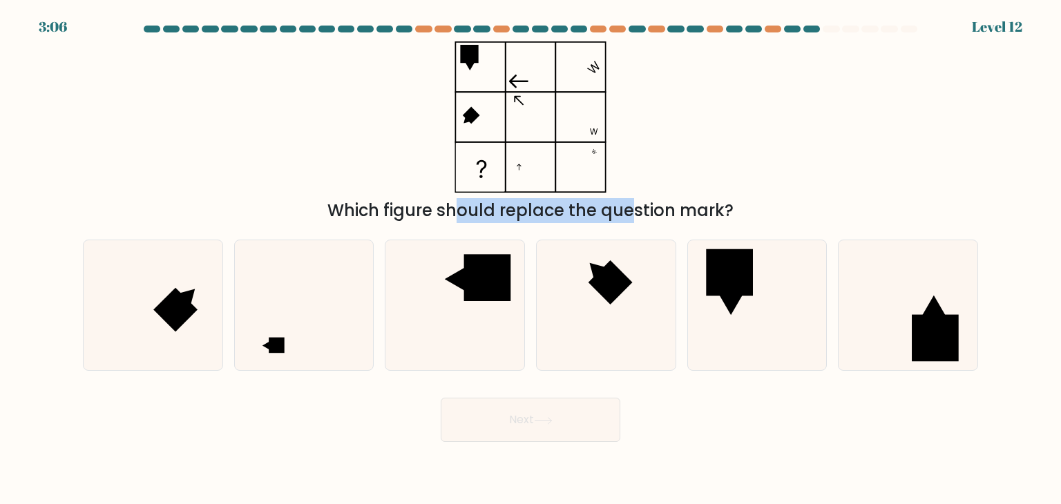
drag, startPoint x: 345, startPoint y: 216, endPoint x: 514, endPoint y: 216, distance: 169.9
click at [514, 216] on div "Which figure should replace the question mark?" at bounding box center [530, 210] width 878 height 25
click at [298, 343] on icon at bounding box center [304, 305] width 130 height 130
click at [530, 259] on input "b." at bounding box center [530, 255] width 1 height 7
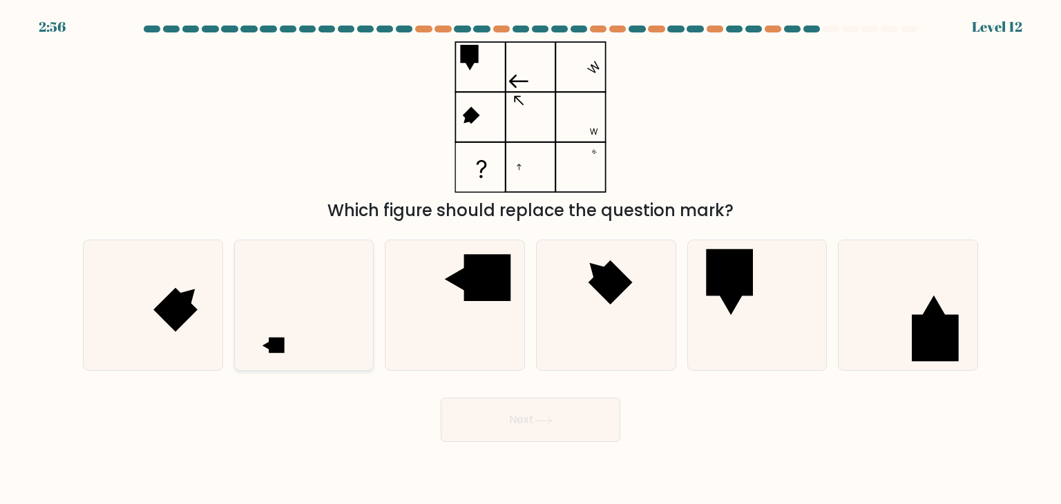
radio input "true"
click at [488, 421] on button "Next" at bounding box center [531, 420] width 180 height 44
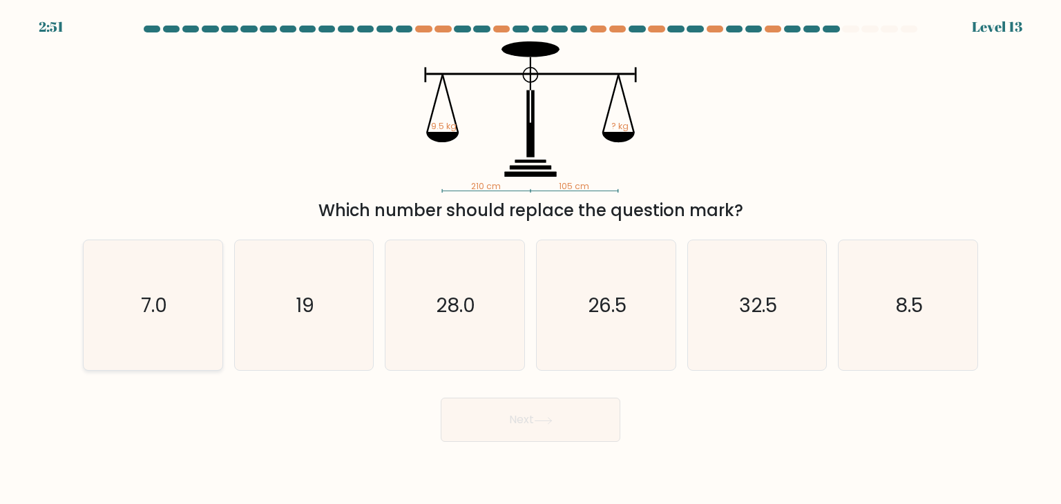
click at [115, 310] on icon "7.0" at bounding box center [153, 305] width 130 height 130
click at [530, 259] on input "a. 7.0" at bounding box center [530, 255] width 1 height 7
radio input "true"
click at [586, 430] on button "Next" at bounding box center [531, 420] width 180 height 44
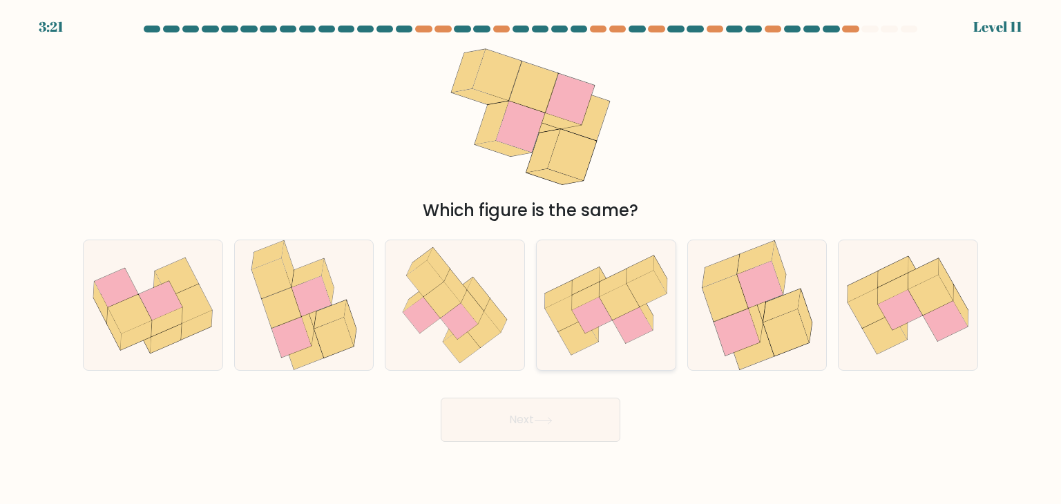
click at [594, 293] on icon at bounding box center [585, 296] width 27 height 28
click at [531, 259] on input "d." at bounding box center [530, 255] width 1 height 7
radio input "true"
click at [544, 429] on button "Next" at bounding box center [531, 420] width 180 height 44
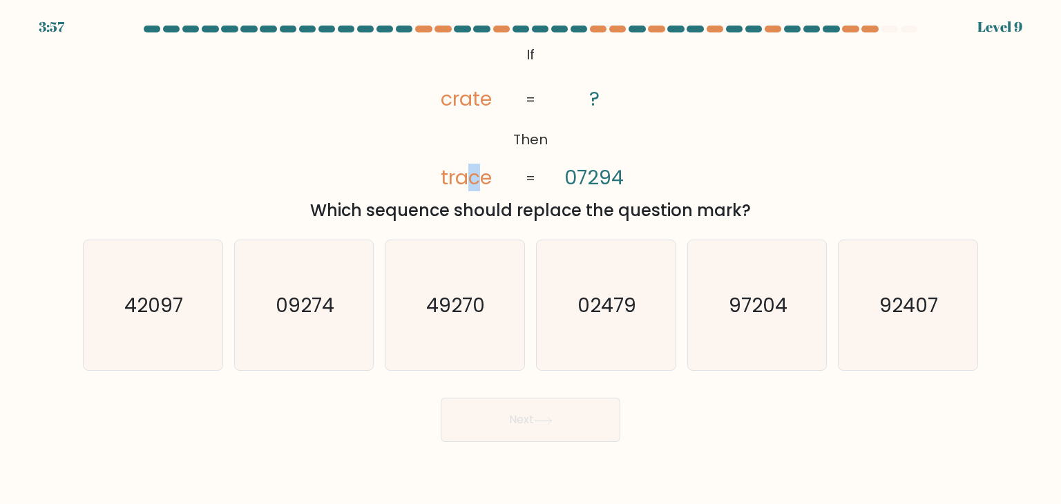
drag, startPoint x: 475, startPoint y: 176, endPoint x: 465, endPoint y: 175, distance: 9.7
click at [465, 175] on tspan "trace" at bounding box center [466, 178] width 51 height 28
click at [786, 339] on icon "97204" at bounding box center [757, 305] width 130 height 130
click at [531, 259] on input "e. 97204" at bounding box center [530, 255] width 1 height 7
radio input "true"
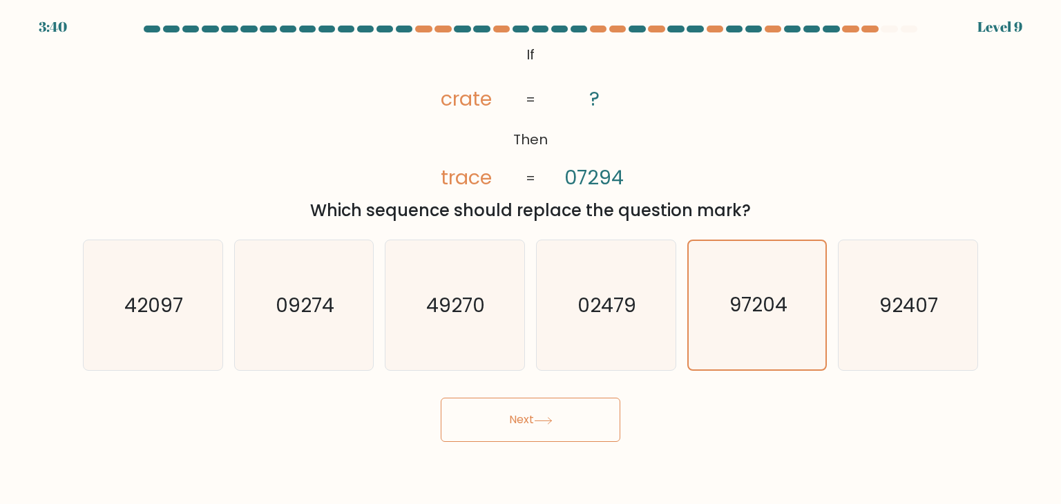
click at [575, 425] on button "Next" at bounding box center [531, 420] width 180 height 44
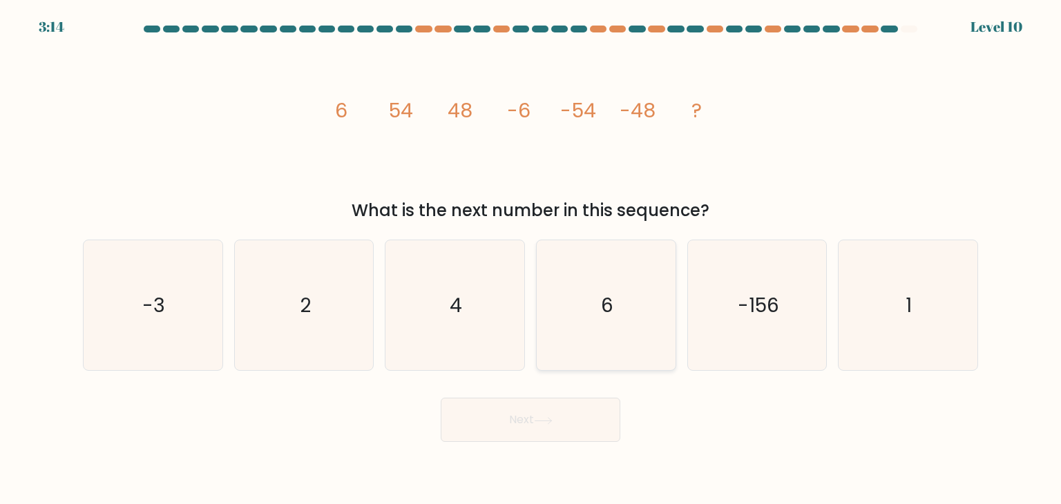
click at [631, 321] on icon "6" at bounding box center [606, 305] width 130 height 130
click at [531, 259] on input "d. 6" at bounding box center [530, 255] width 1 height 7
radio input "true"
click at [547, 437] on button "Next" at bounding box center [531, 420] width 180 height 44
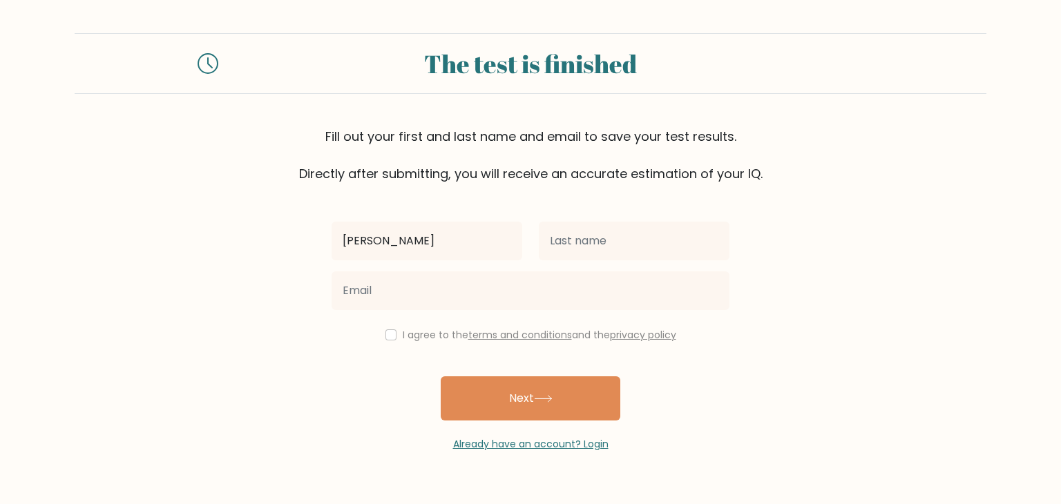
type input "[PERSON_NAME]"
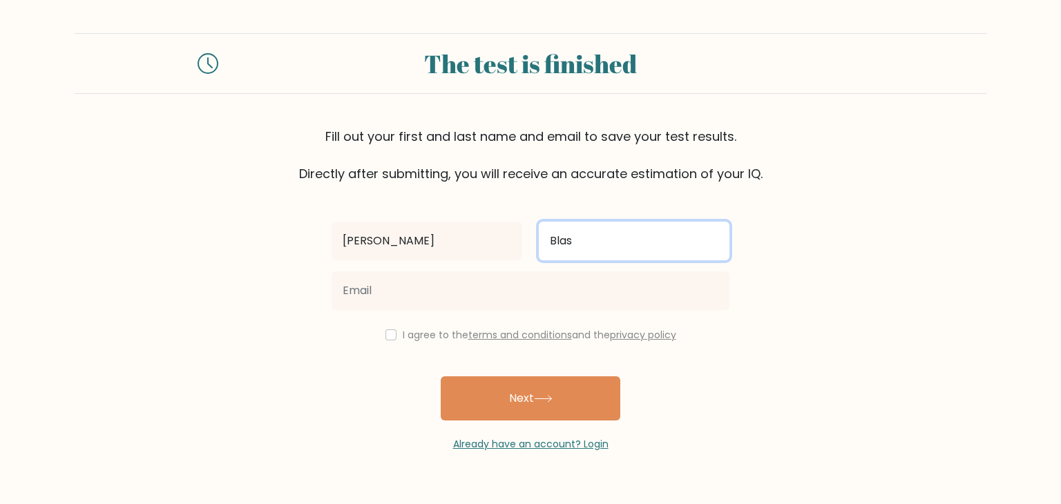
type input "Blas"
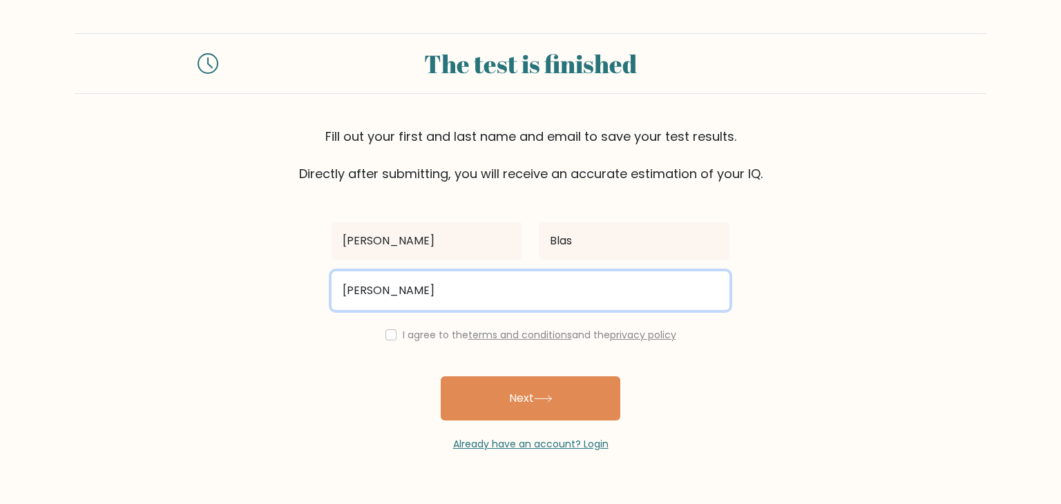
type input "[PERSON_NAME][EMAIL_ADDRESS][DOMAIN_NAME]"
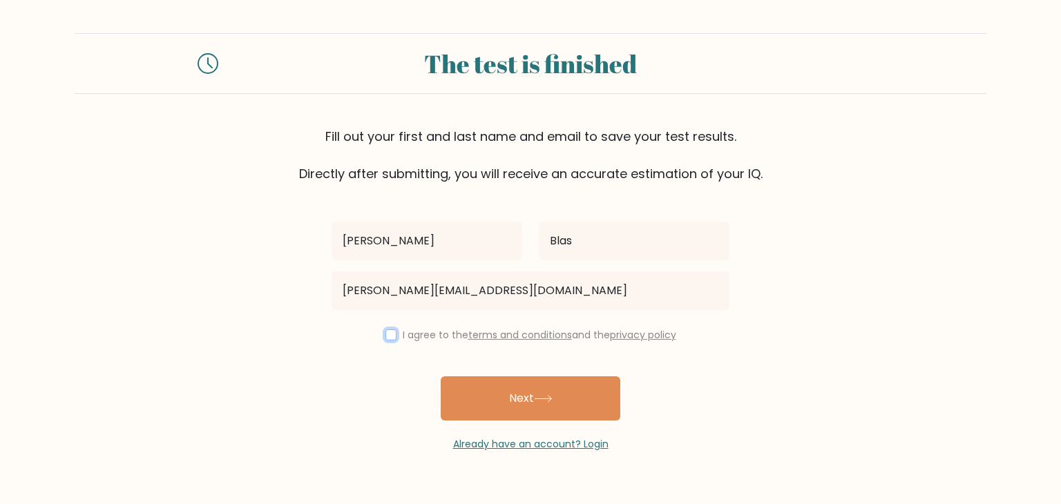
click at [386, 334] on input "checkbox" at bounding box center [390, 334] width 11 height 11
checkbox input "true"
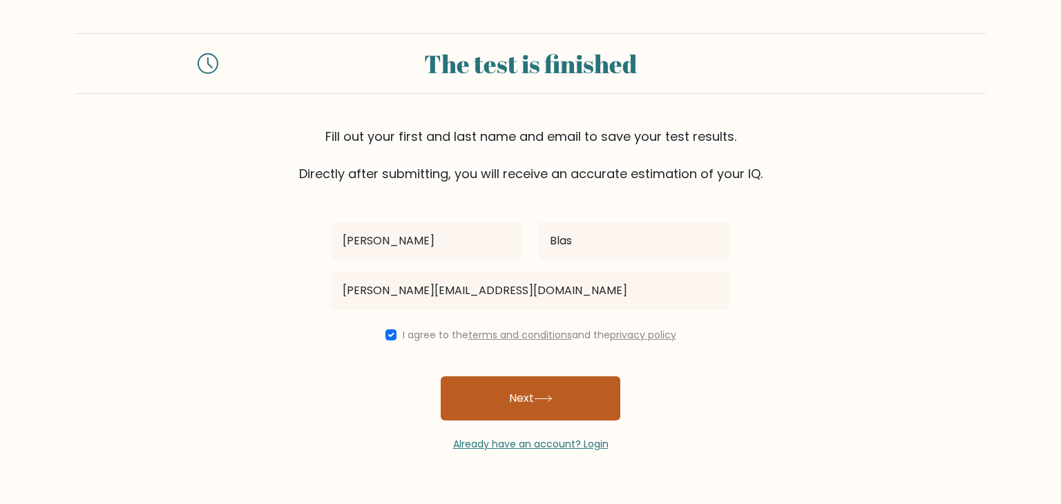
click at [512, 408] on button "Next" at bounding box center [531, 398] width 180 height 44
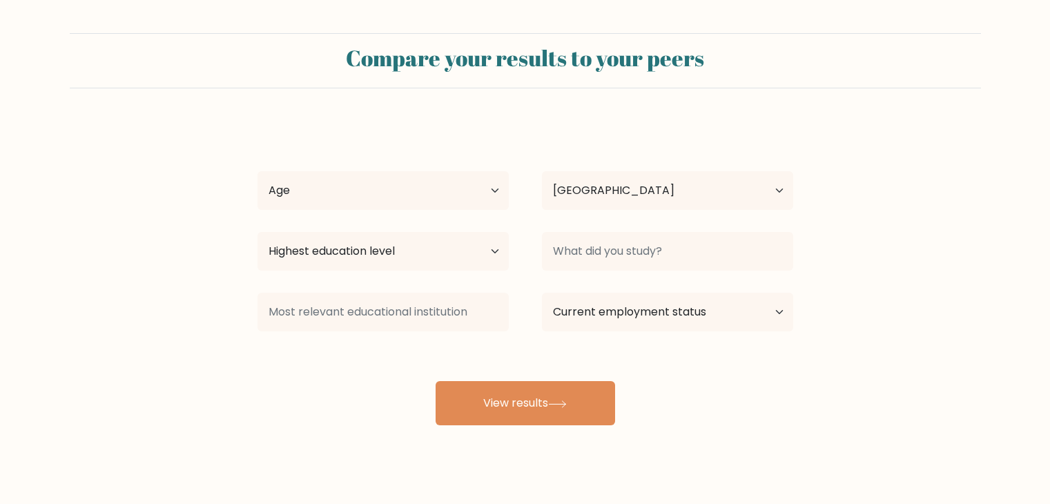
select select "PH"
click at [456, 204] on select "Age Under [DEMOGRAPHIC_DATA] [DEMOGRAPHIC_DATA] [DEMOGRAPHIC_DATA] [DEMOGRAPHIC…" at bounding box center [383, 190] width 251 height 39
select select "25_34"
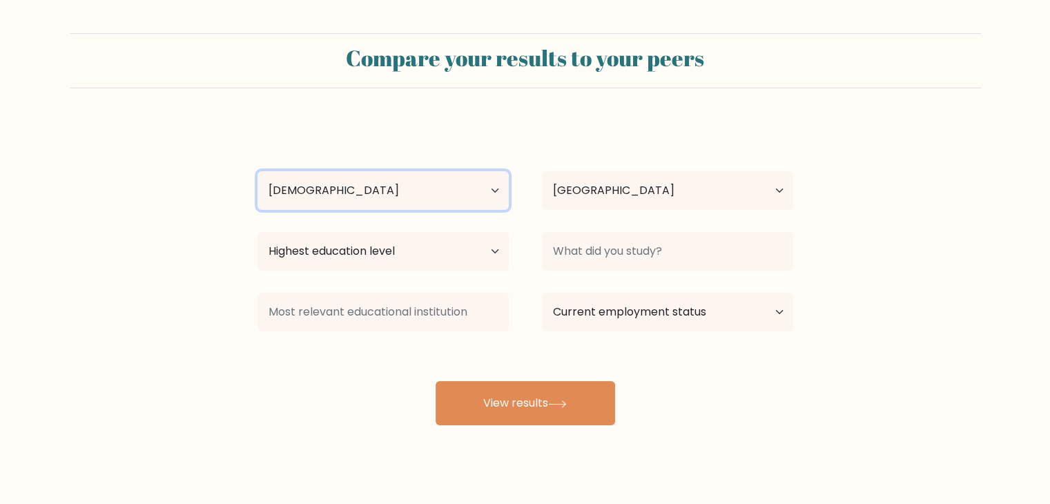
click at [258, 171] on select "Age Under [DEMOGRAPHIC_DATA] [DEMOGRAPHIC_DATA] [DEMOGRAPHIC_DATA] [DEMOGRAPHIC…" at bounding box center [383, 190] width 251 height 39
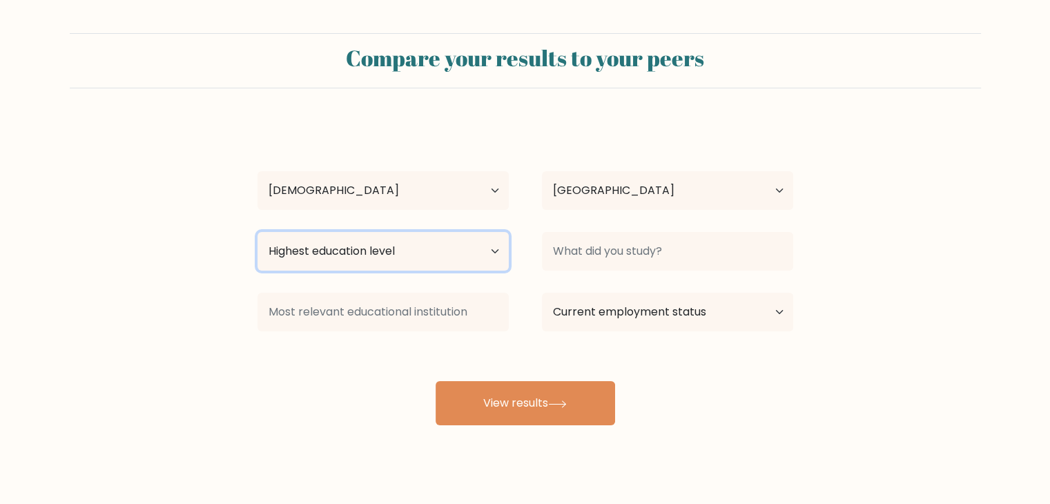
click at [367, 257] on select "Highest education level No schooling Primary Lower Secondary Upper Secondary Oc…" at bounding box center [383, 251] width 251 height 39
select select "bachelors_degree"
click at [258, 232] on select "Highest education level No schooling Primary Lower Secondary Upper Secondary Oc…" at bounding box center [383, 251] width 251 height 39
click at [581, 220] on div "[PERSON_NAME] Age Under [DEMOGRAPHIC_DATA] [DEMOGRAPHIC_DATA] [DEMOGRAPHIC_DATA…" at bounding box center [525, 274] width 552 height 304
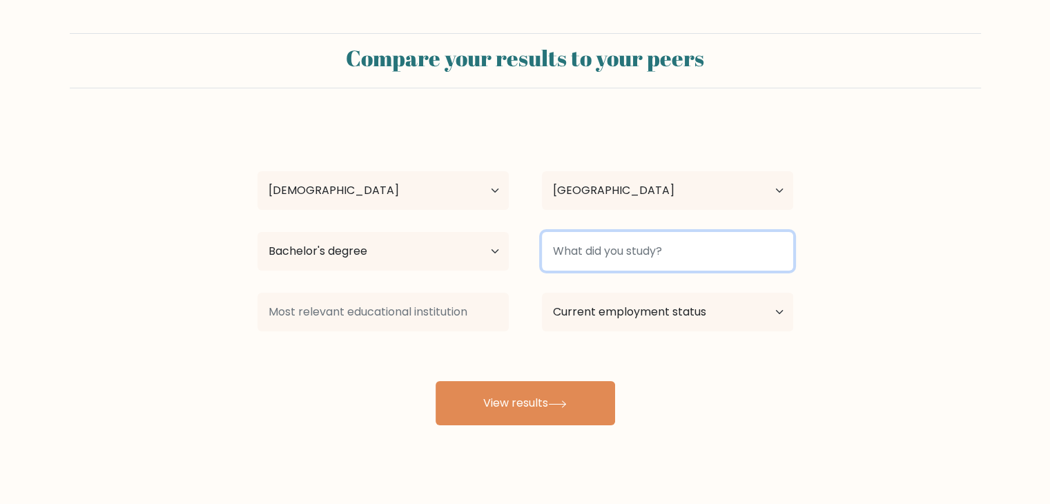
click at [577, 252] on input at bounding box center [667, 251] width 251 height 39
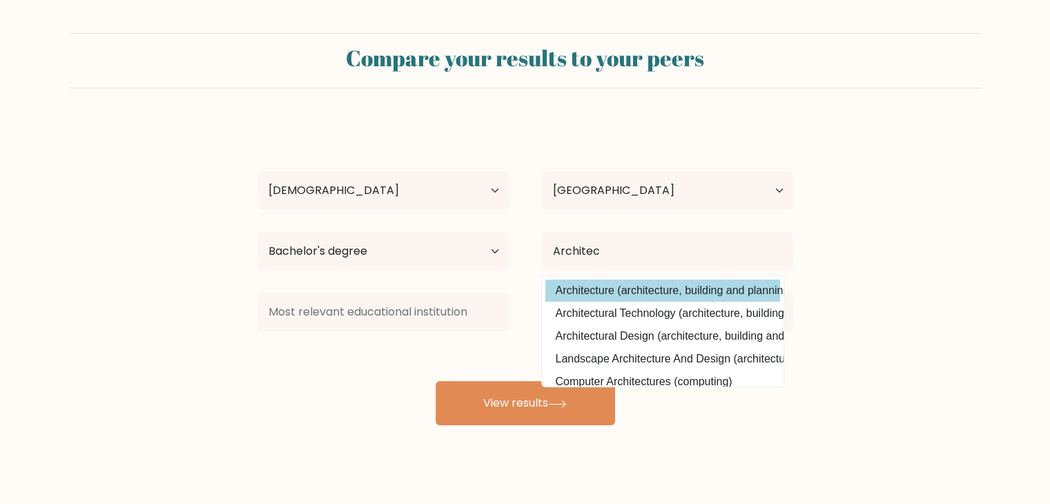
click at [627, 294] on option "Architecture (architecture, building and planning)" at bounding box center [663, 291] width 235 height 22
type input "Architecture"
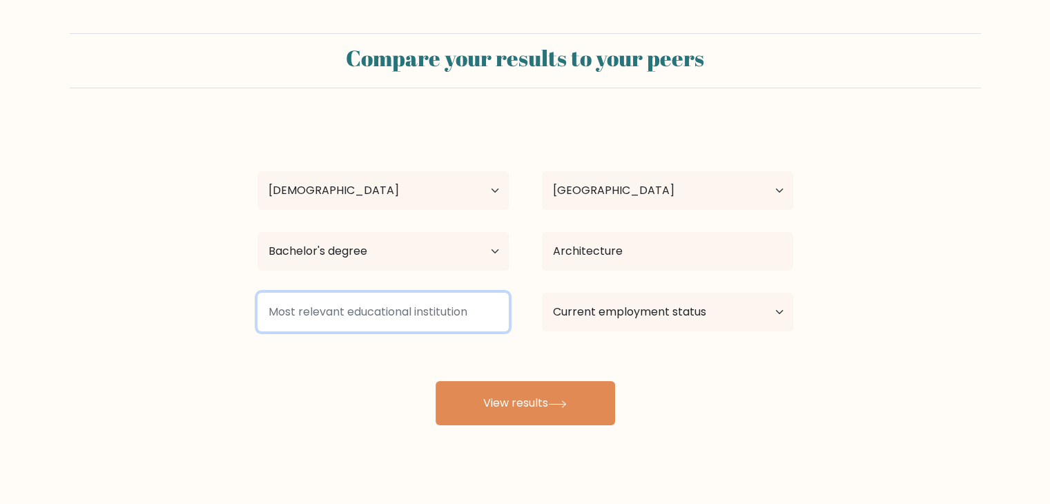
click at [396, 298] on input at bounding box center [383, 312] width 251 height 39
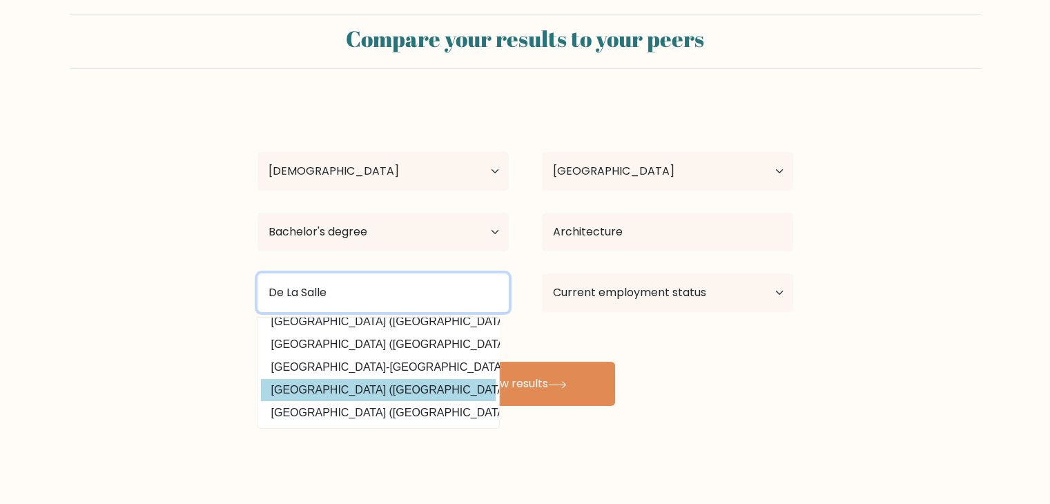
scroll to position [19, 0]
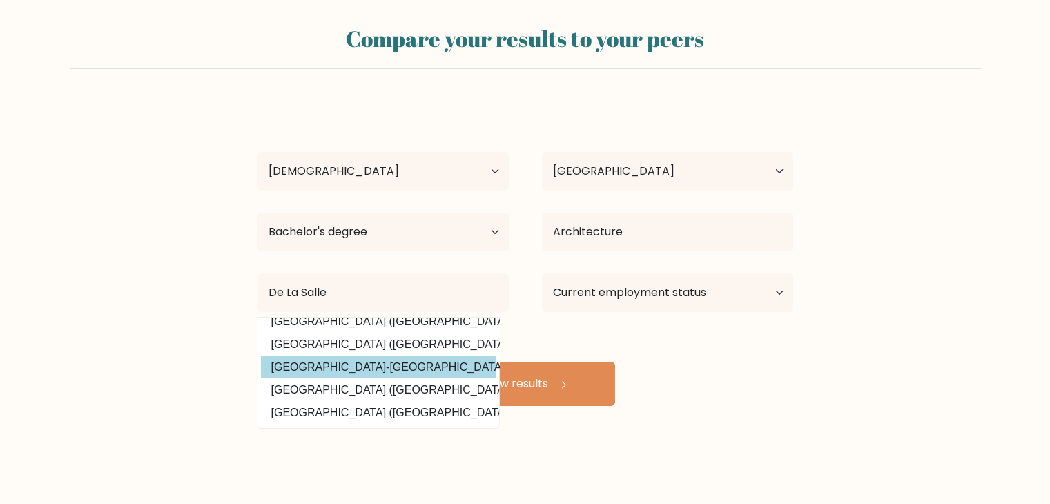
click at [409, 363] on option "[GEOGRAPHIC_DATA]-[GEOGRAPHIC_DATA] ([GEOGRAPHIC_DATA])" at bounding box center [378, 367] width 235 height 22
type input "[GEOGRAPHIC_DATA]"
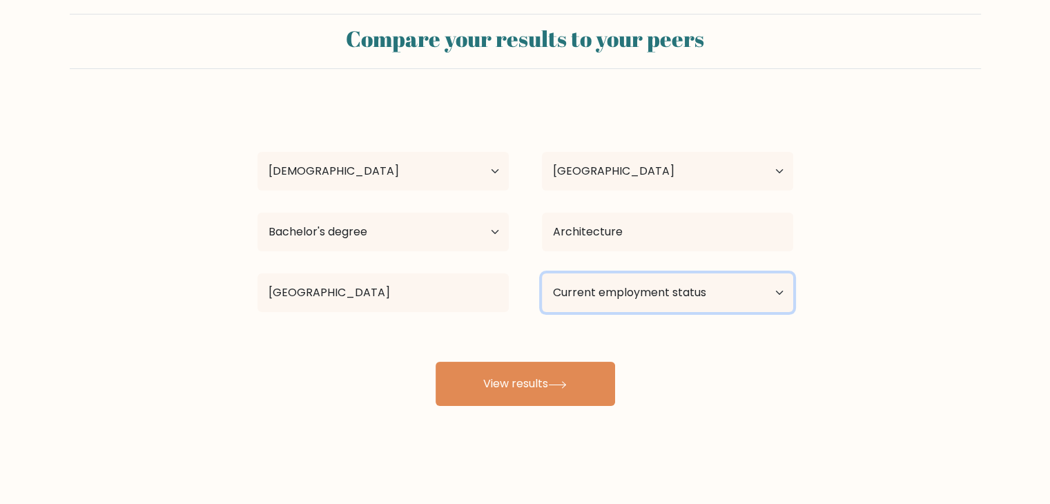
click at [630, 298] on select "Current employment status Employed Student Retired Other / prefer not to answer" at bounding box center [667, 292] width 251 height 39
select select "other"
click at [542, 273] on select "Current employment status Employed Student Retired Other / prefer not to answer" at bounding box center [667, 292] width 251 height 39
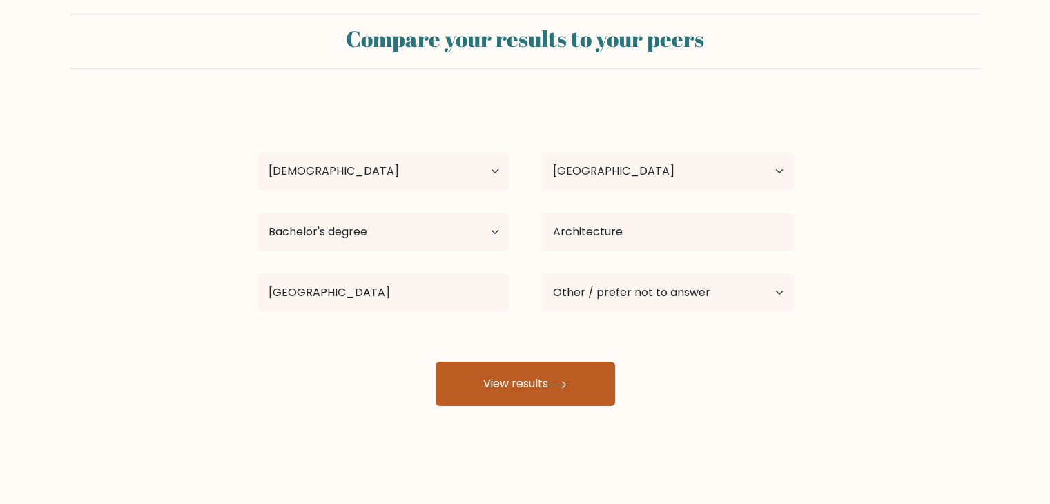
click at [561, 392] on button "View results" at bounding box center [526, 384] width 180 height 44
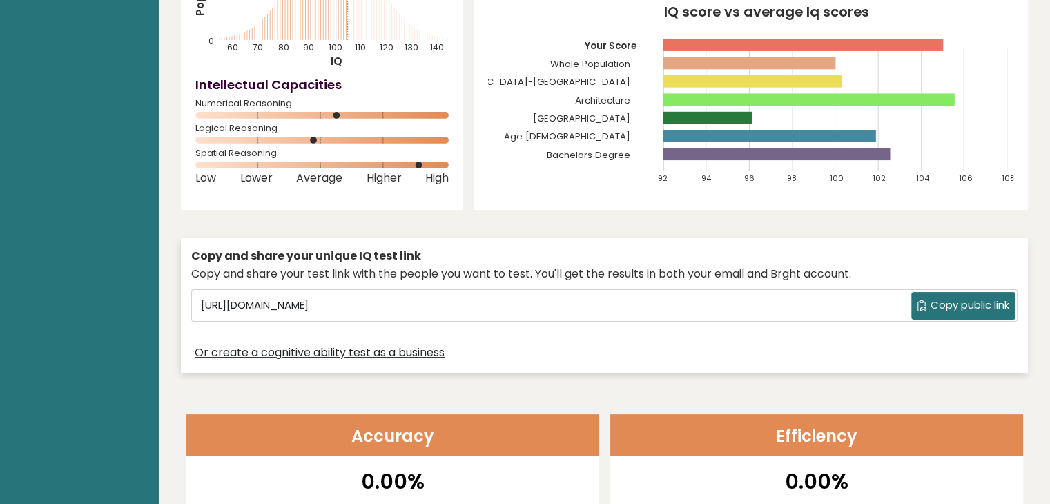
scroll to position [276, 0]
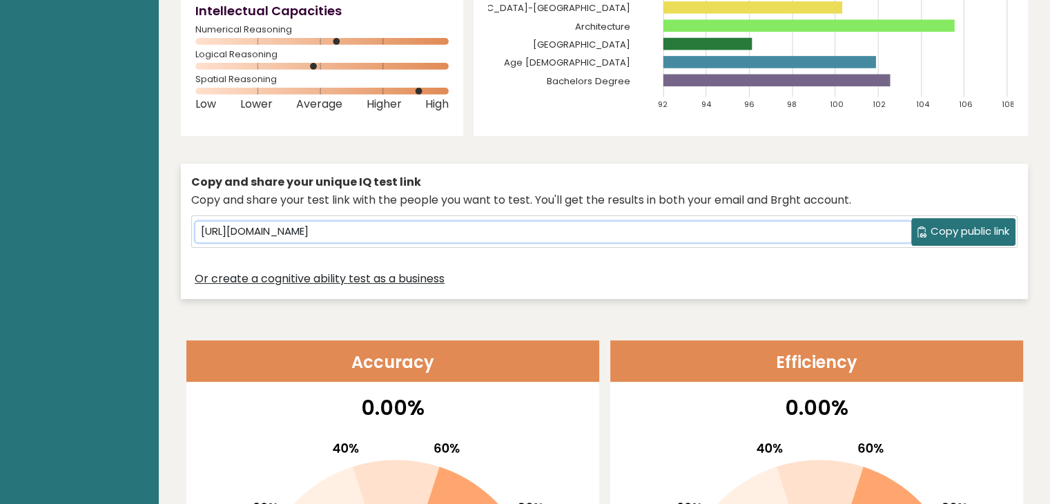
click at [760, 235] on input "[URL][DOMAIN_NAME]" at bounding box center [553, 232] width 716 height 21
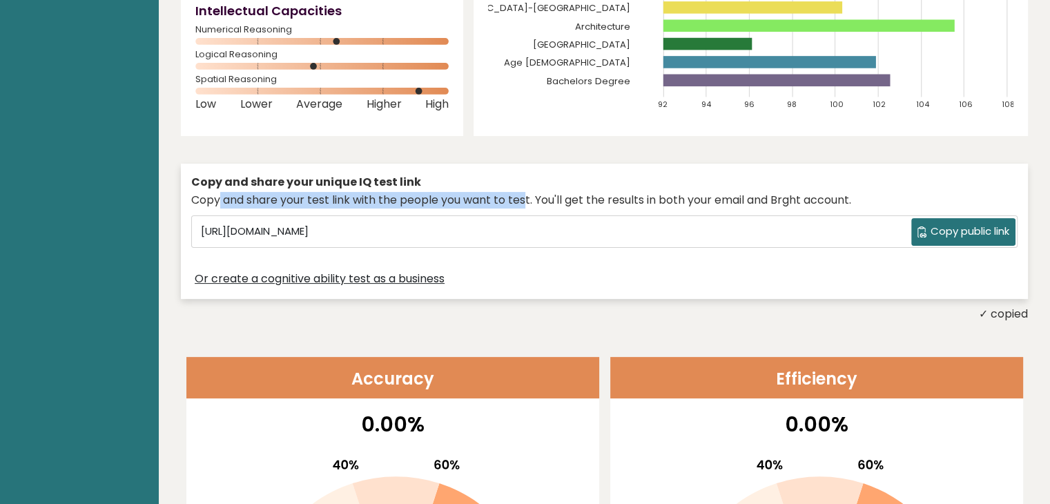
drag, startPoint x: 213, startPoint y: 202, endPoint x: 520, endPoint y: 202, distance: 306.6
click at [520, 202] on div "Copy and share your test link with the people you want to test. You'll get the …" at bounding box center [604, 200] width 827 height 17
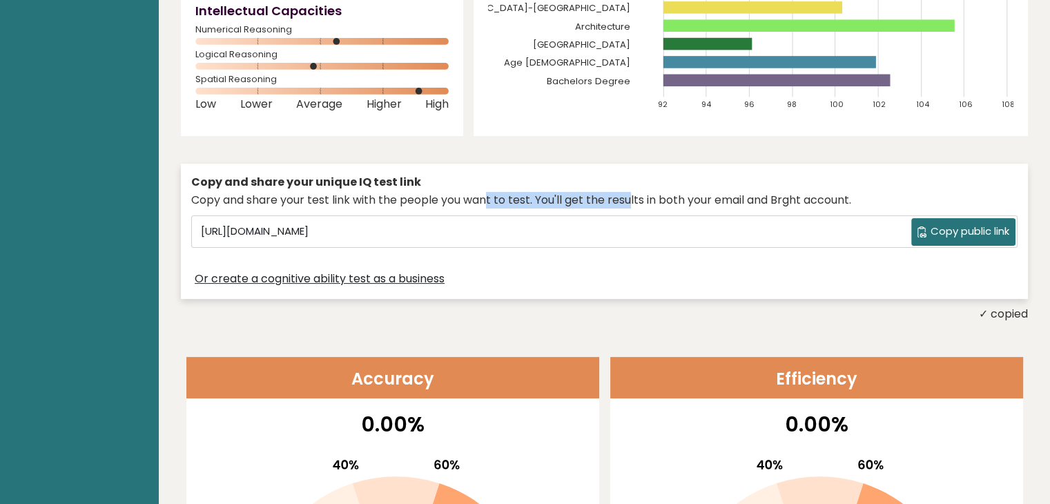
drag, startPoint x: 514, startPoint y: 197, endPoint x: 628, endPoint y: 196, distance: 114.6
click at [628, 196] on div "Copy and share your test link with the people you want to test. You'll get the …" at bounding box center [604, 200] width 827 height 17
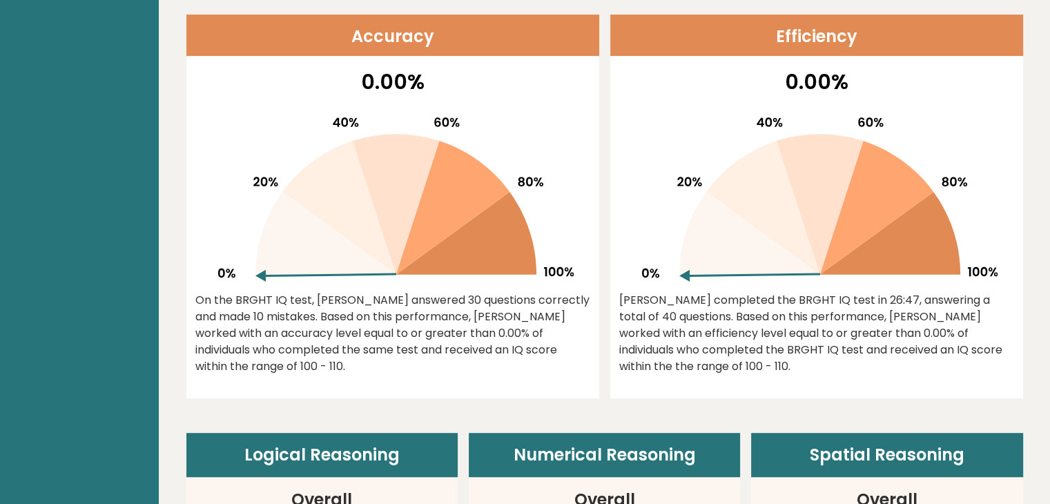
scroll to position [621, 0]
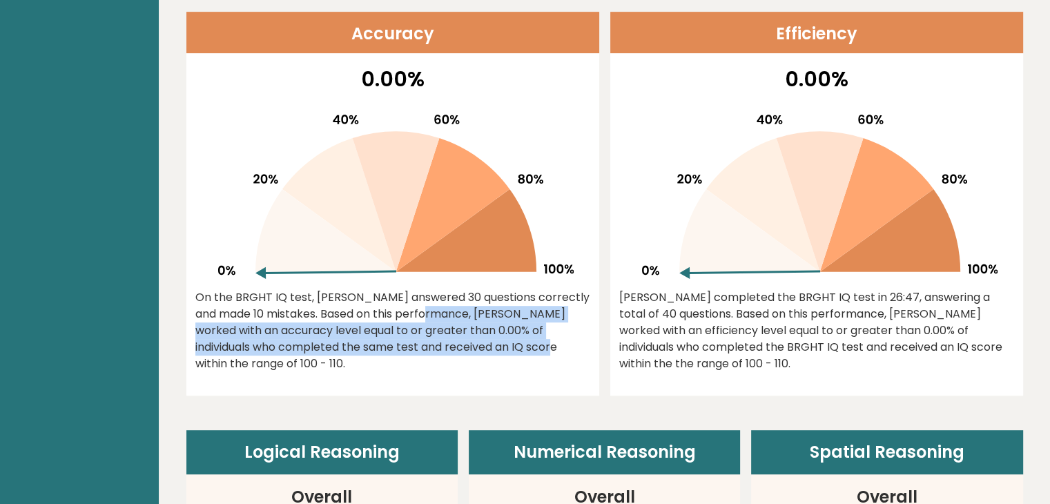
drag, startPoint x: 326, startPoint y: 311, endPoint x: 424, endPoint y: 349, distance: 104.9
click at [424, 349] on div "On the BRGHT IQ test, [PERSON_NAME] answered 30 questions correctly and made 10…" at bounding box center [392, 330] width 395 height 83
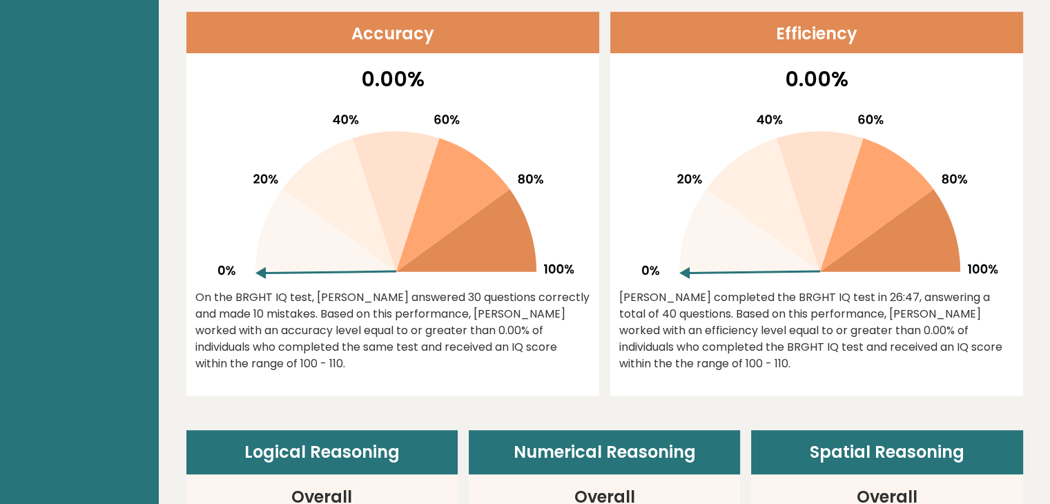
drag, startPoint x: 265, startPoint y: 333, endPoint x: 298, endPoint y: 370, distance: 49.4
click at [298, 370] on div "On the BRGHT IQ test, [PERSON_NAME] answered 30 questions correctly and made 10…" at bounding box center [392, 330] width 395 height 83
drag, startPoint x: 278, startPoint y: 370, endPoint x: 246, endPoint y: 327, distance: 53.7
click at [246, 327] on div "On the BRGHT IQ test, [PERSON_NAME] answered 30 questions correctly and made 10…" at bounding box center [392, 330] width 395 height 83
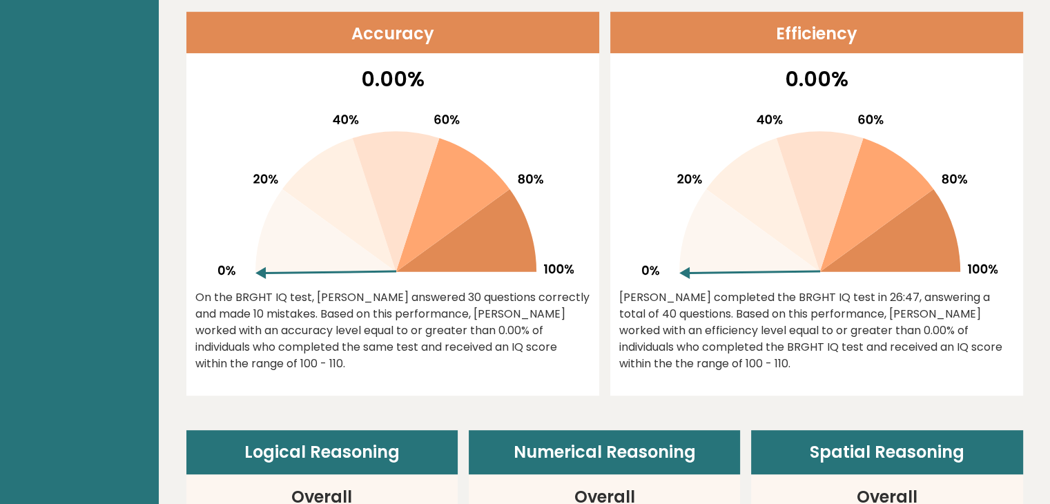
click at [255, 350] on div "On the BRGHT IQ test, [PERSON_NAME] answered 30 questions correctly and made 10…" at bounding box center [392, 330] width 395 height 83
drag, startPoint x: 311, startPoint y: 331, endPoint x: 335, endPoint y: 360, distance: 37.8
click at [335, 360] on div "On the BRGHT IQ test, [PERSON_NAME] answered 30 questions correctly and made 10…" at bounding box center [392, 330] width 395 height 83
drag, startPoint x: 254, startPoint y: 367, endPoint x: 237, endPoint y: 342, distance: 30.8
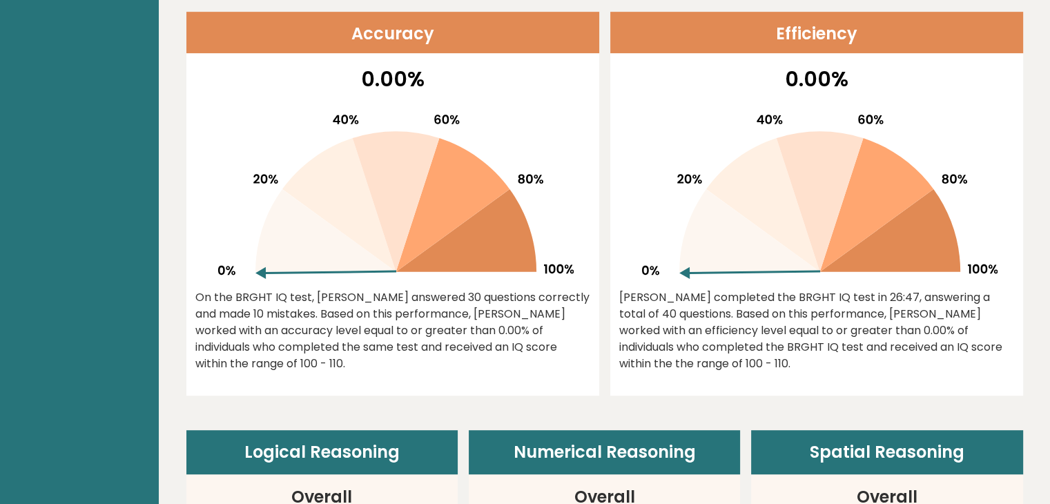
click at [237, 342] on div "On the BRGHT IQ test, [PERSON_NAME] answered 30 questions correctly and made 10…" at bounding box center [392, 330] width 395 height 83
click at [296, 366] on div "On the BRGHT IQ test, [PERSON_NAME] answered 30 questions correctly and made 10…" at bounding box center [392, 330] width 395 height 83
drag, startPoint x: 288, startPoint y: 349, endPoint x: 297, endPoint y: 374, distance: 27.1
click at [297, 374] on div "0.00% On the BRGHT IQ test, [PERSON_NAME] answered 30 questions correctly and m…" at bounding box center [392, 230] width 413 height 332
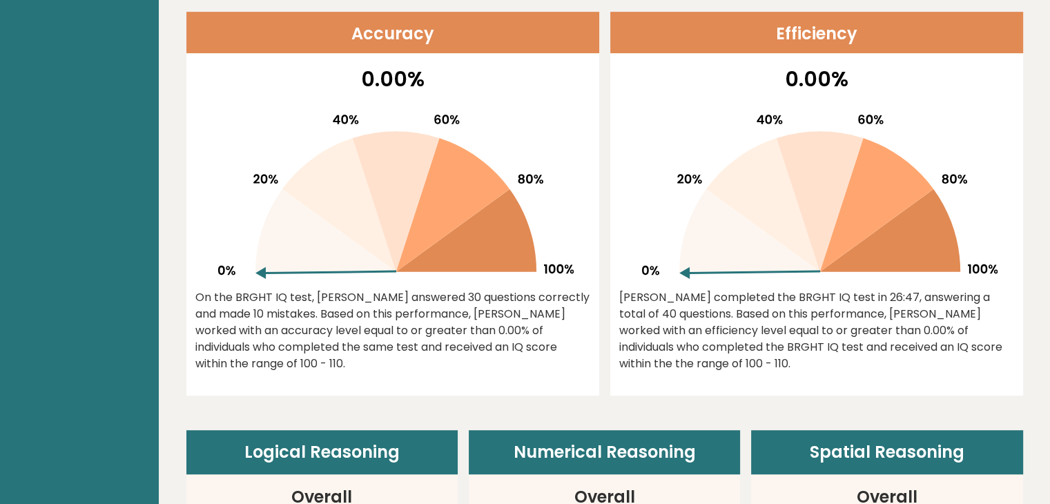
drag, startPoint x: 621, startPoint y: 293, endPoint x: 1019, endPoint y: 356, distance: 402.7
click at [1019, 356] on div "0.00% [PERSON_NAME] completed the BRGHT IQ test in 26:47, answering a total of …" at bounding box center [816, 230] width 413 height 332
click at [837, 368] on div "0.00% [PERSON_NAME] completed the BRGHT IQ test in 26:47, answering a total of …" at bounding box center [816, 230] width 413 height 332
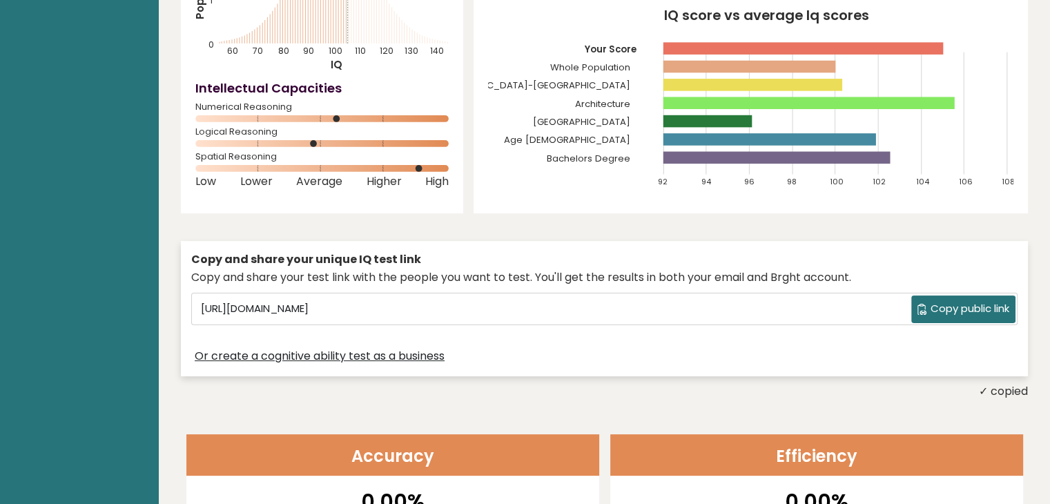
scroll to position [0, 0]
